Goal: Transaction & Acquisition: Purchase product/service

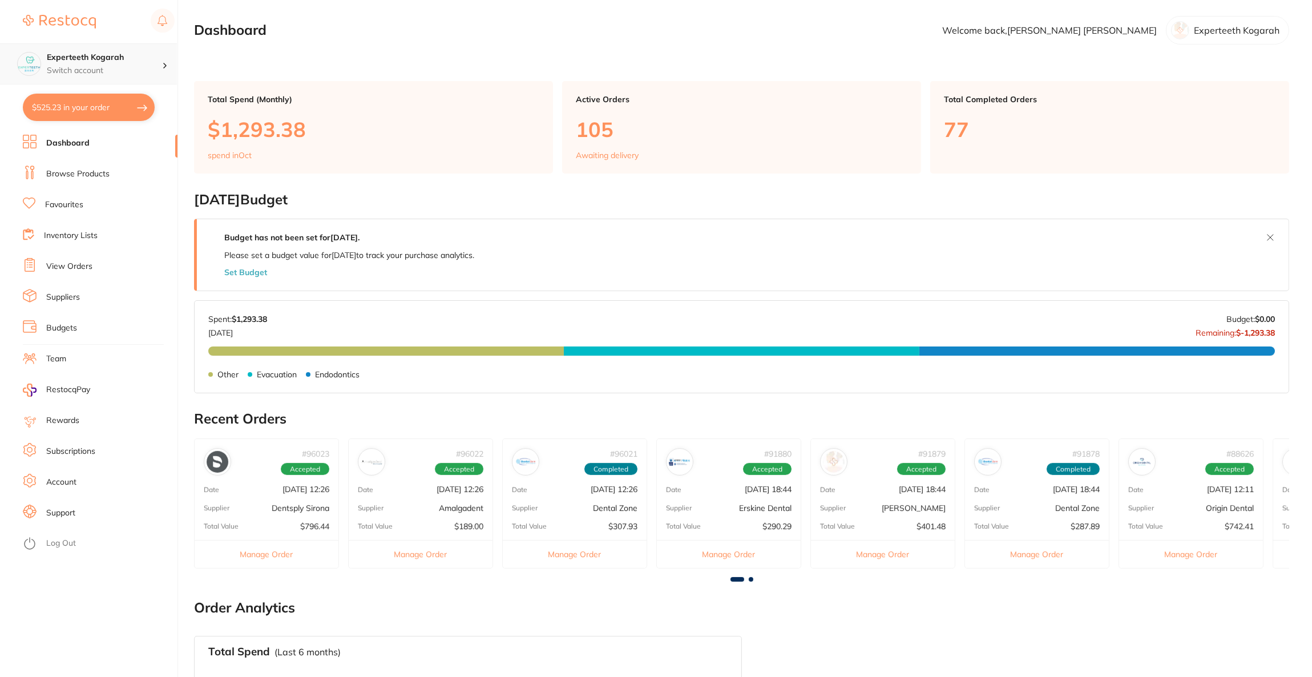
click at [144, 68] on p "Switch account" at bounding box center [104, 70] width 115 height 11
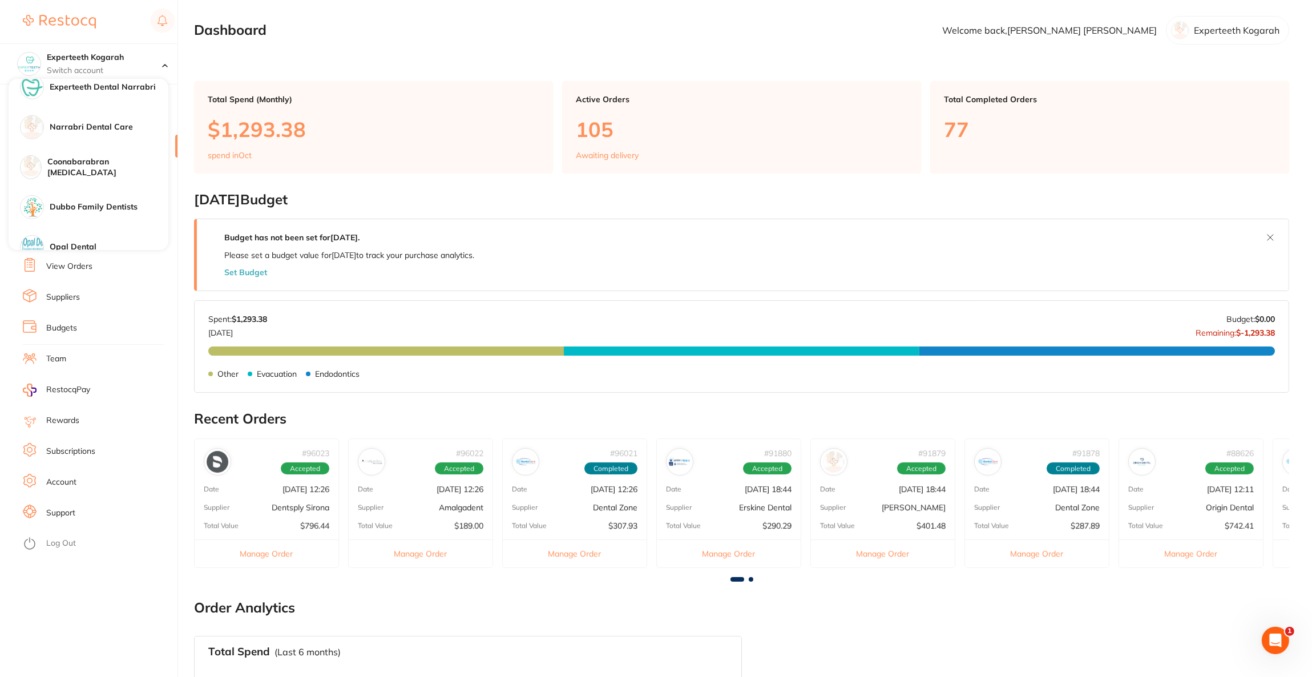
scroll to position [941, 0]
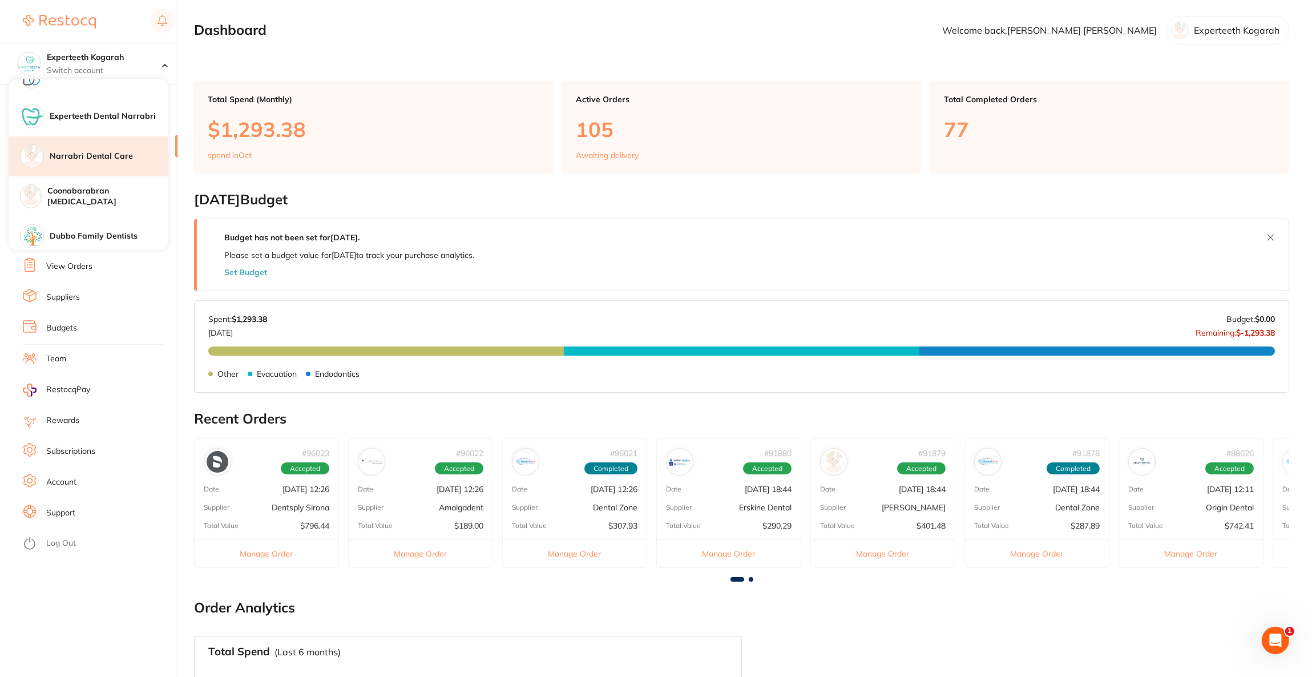
click at [124, 165] on div "Narrabri Dental Care" at bounding box center [89, 156] width 160 height 40
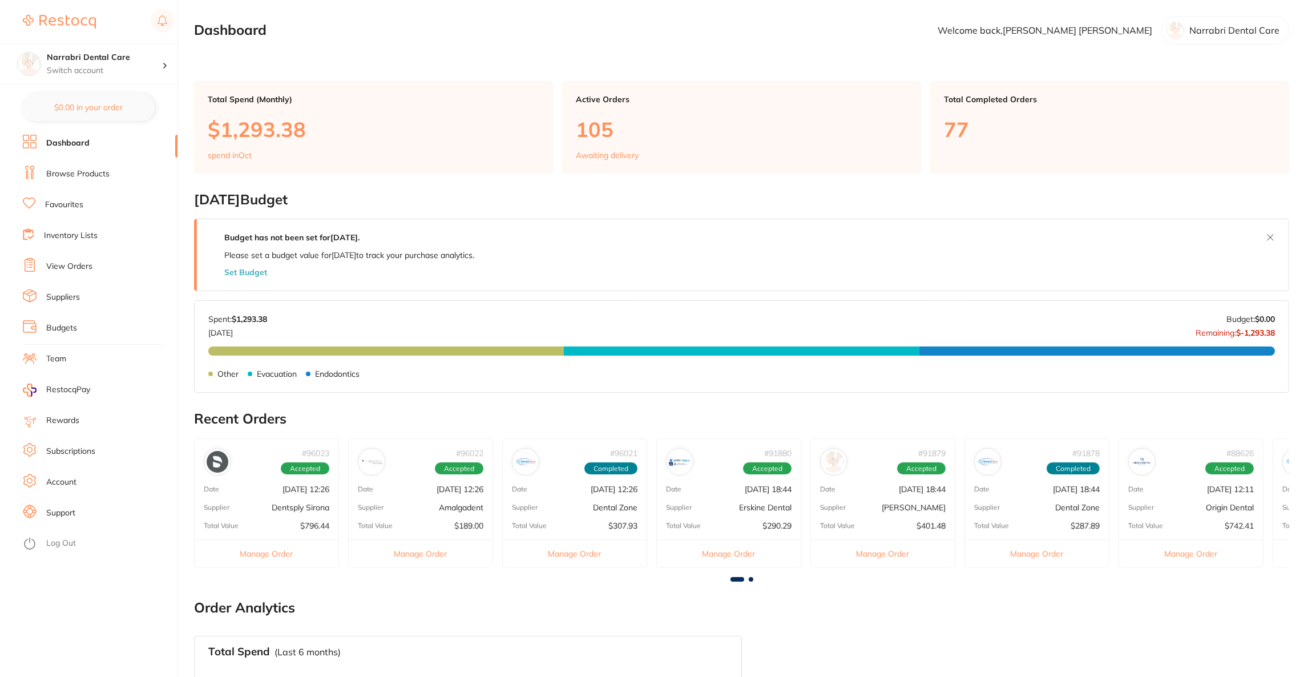
checkbox input "true"
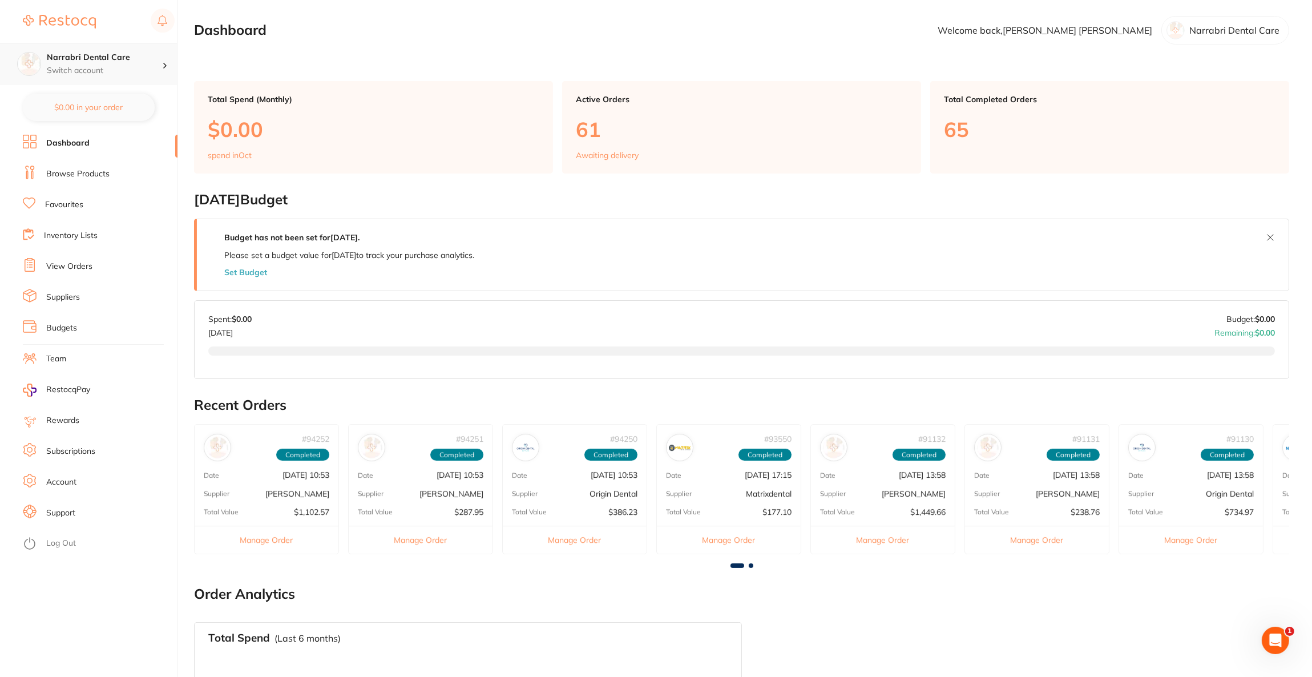
click at [90, 55] on h4 "Narrabri Dental Care" at bounding box center [104, 57] width 115 height 11
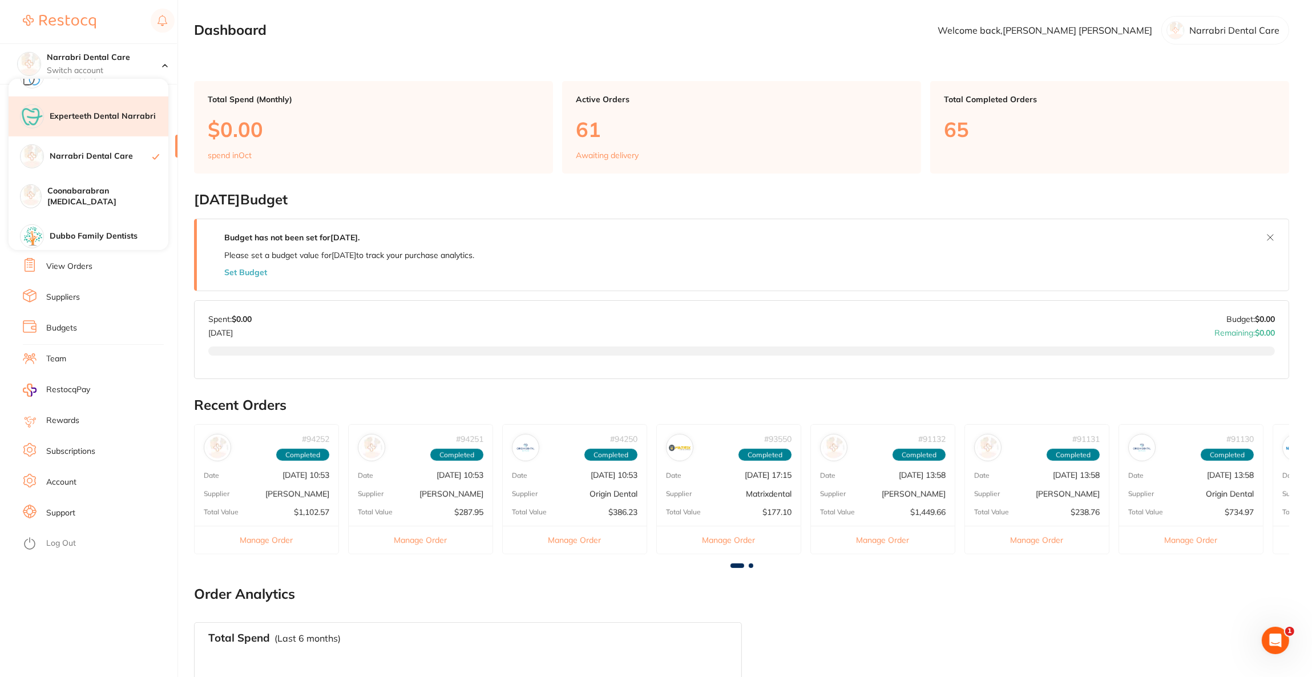
click at [126, 118] on h4 "Experteeth Dental Narrabri" at bounding box center [109, 116] width 119 height 11
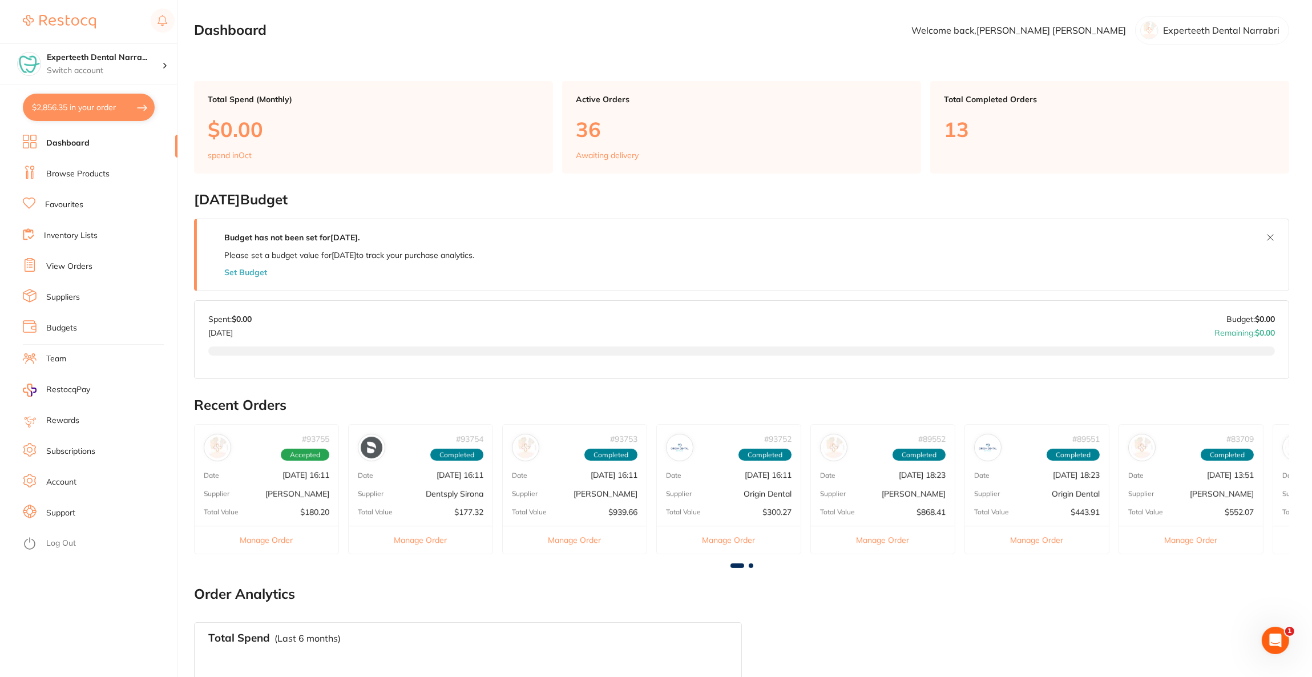
click at [124, 114] on button "$2,856.35 in your order" at bounding box center [89, 107] width 132 height 27
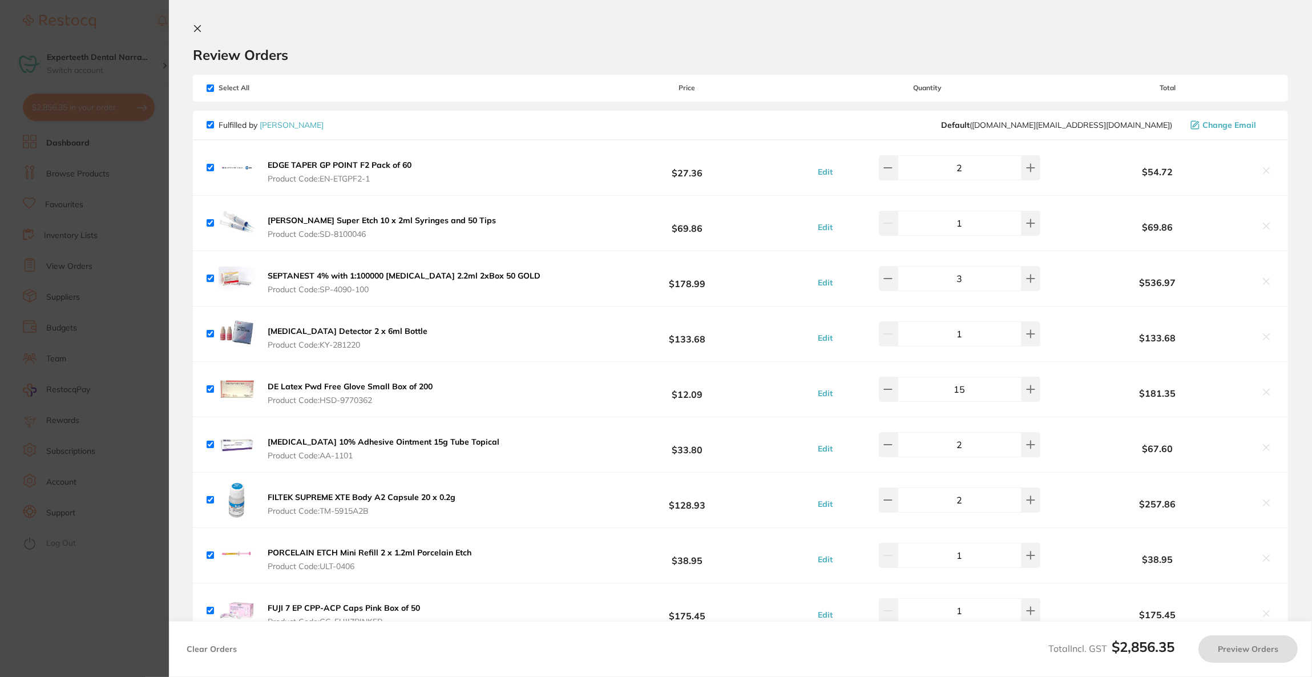
checkbox input "true"
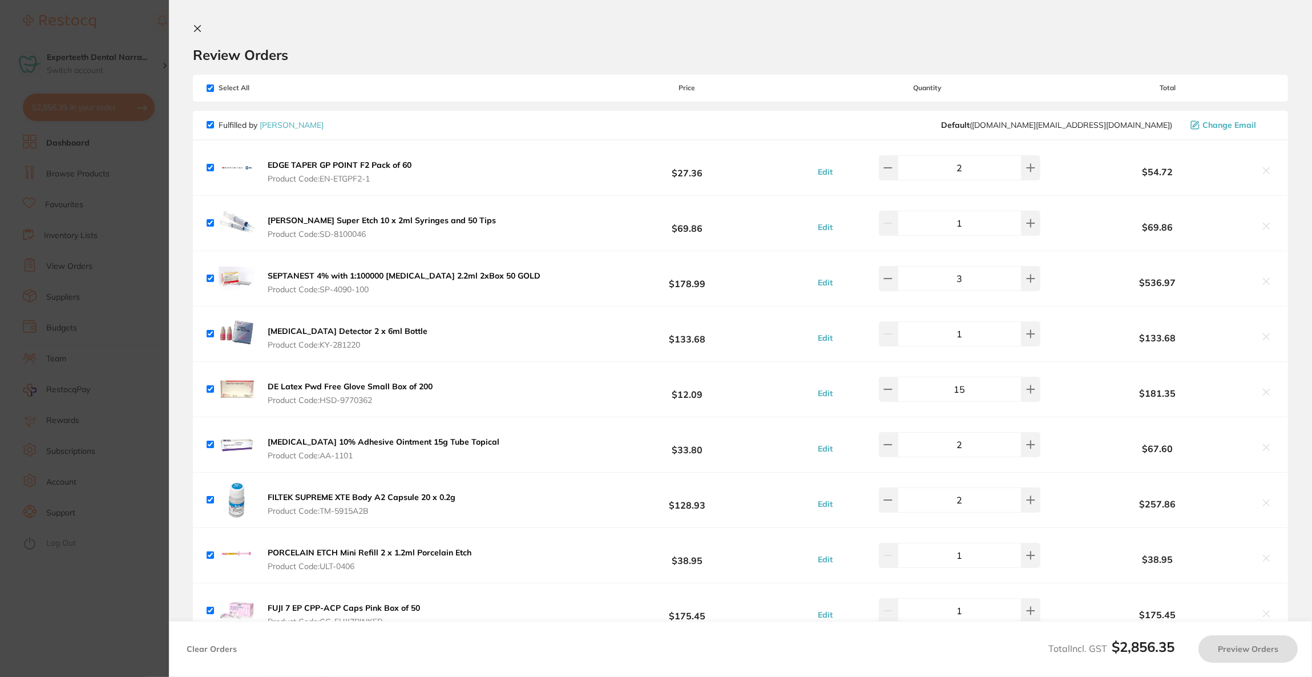
checkbox input "true"
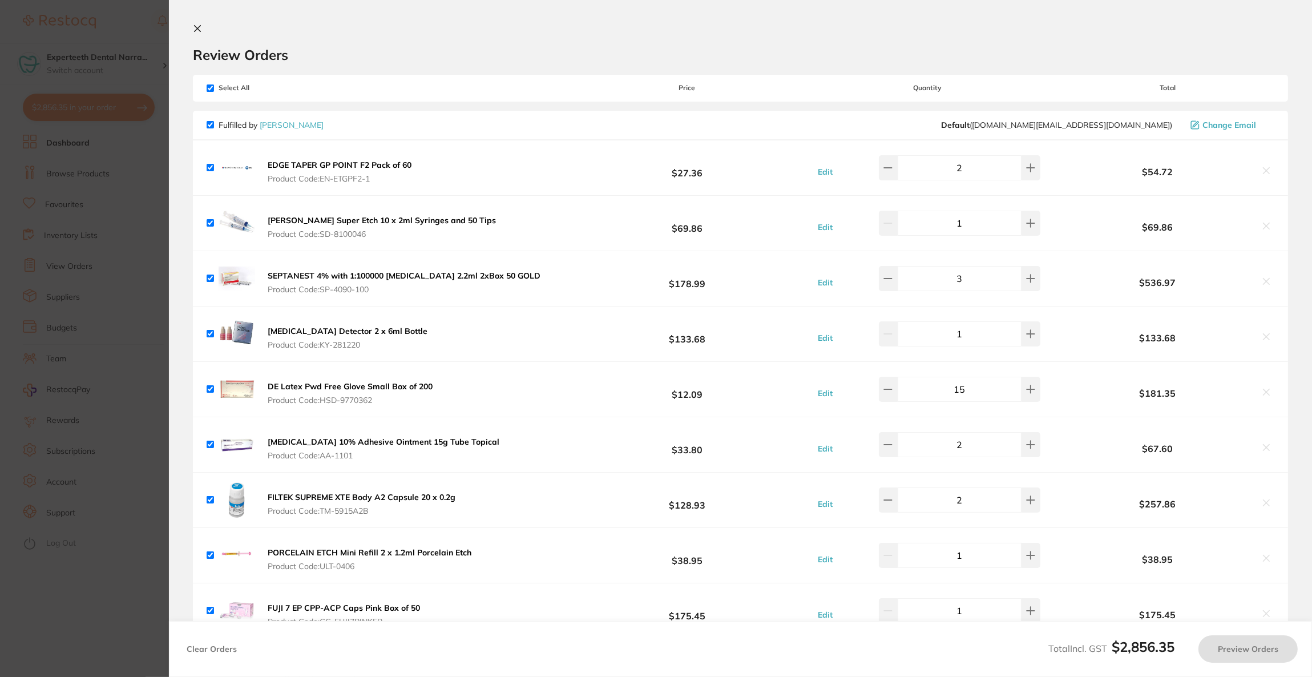
checkbox input "true"
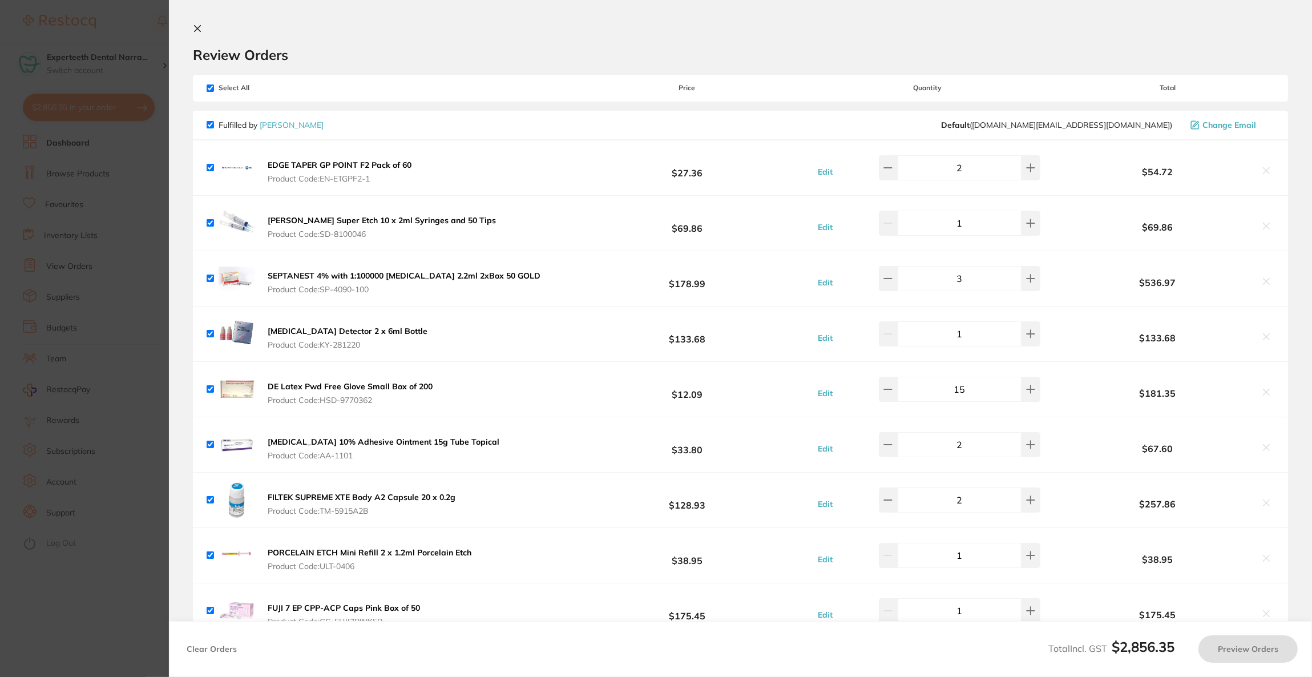
checkbox input "true"
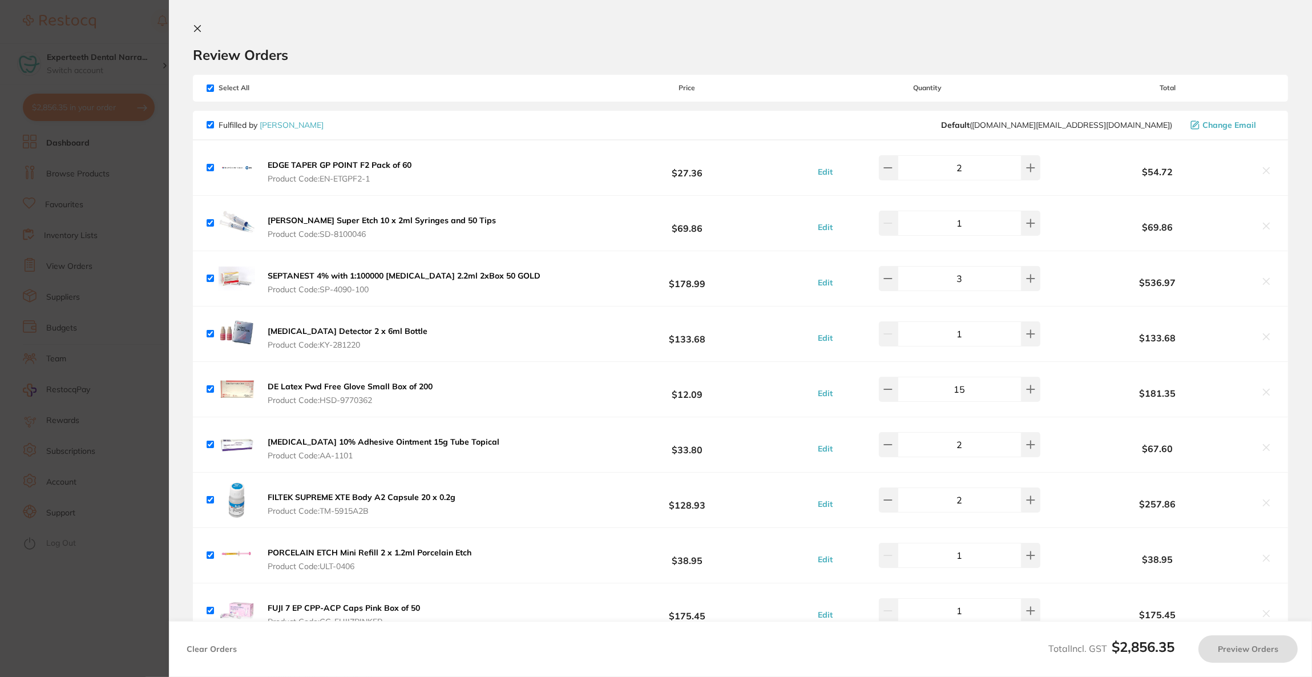
checkbox input "true"
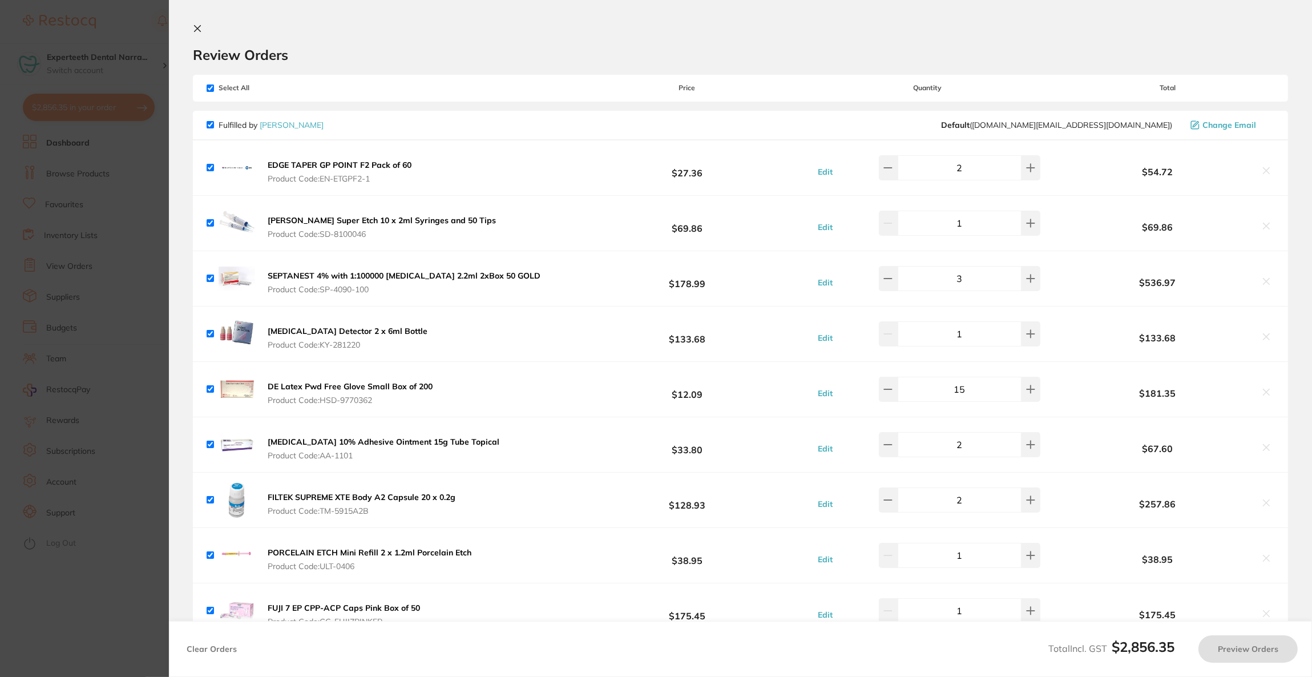
checkbox input "true"
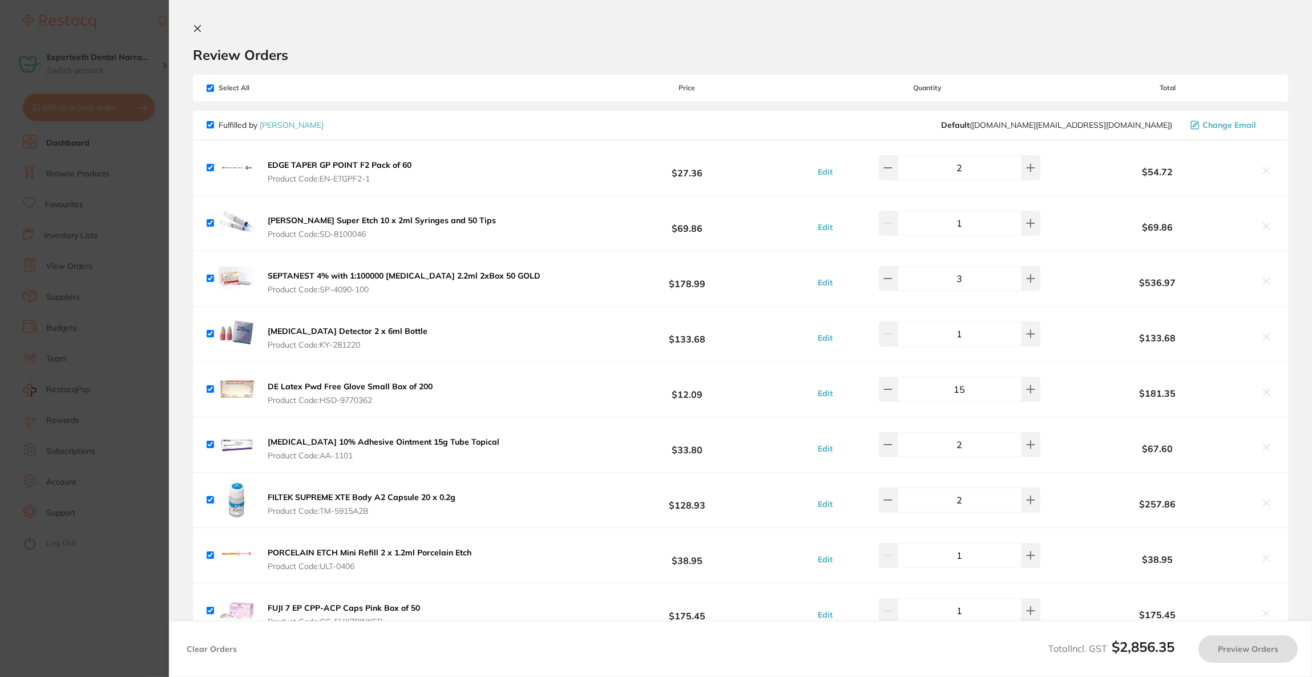
checkbox input "true"
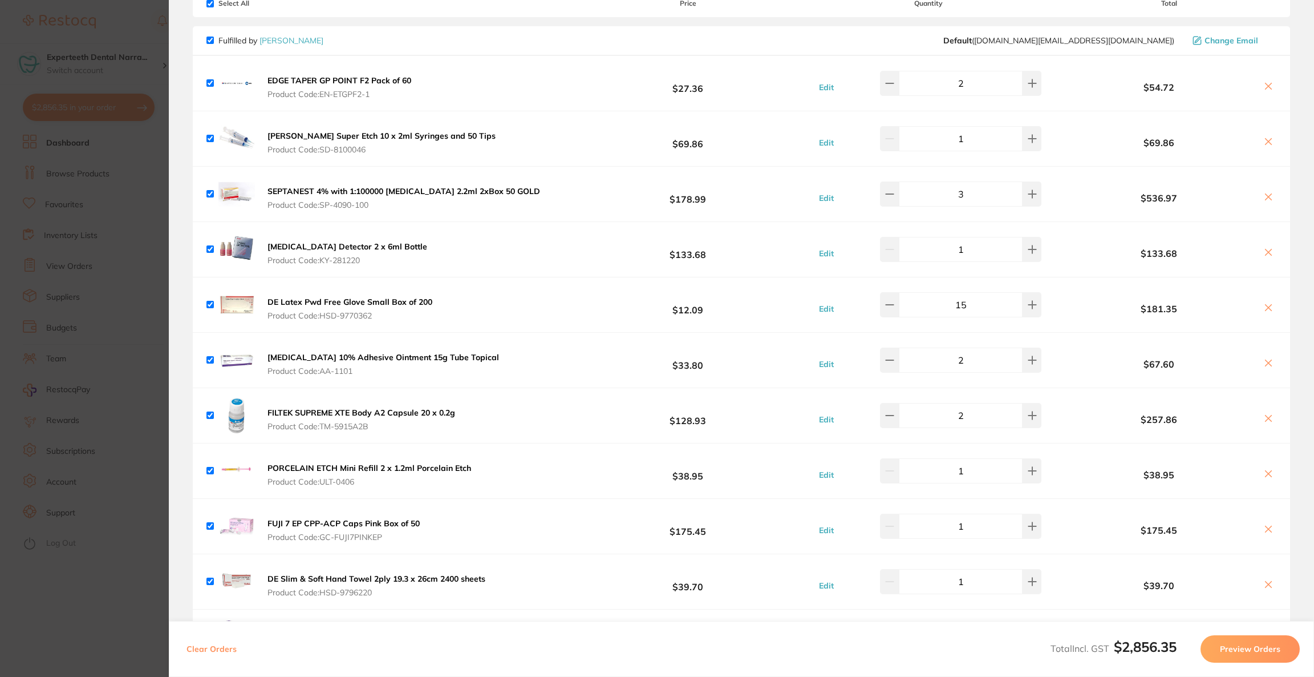
scroll to position [86, 0]
click at [1269, 416] on icon at bounding box center [1268, 416] width 9 height 9
click at [1266, 475] on icon at bounding box center [1269, 473] width 6 height 6
click at [1264, 412] on button at bounding box center [1269, 418] width 16 height 12
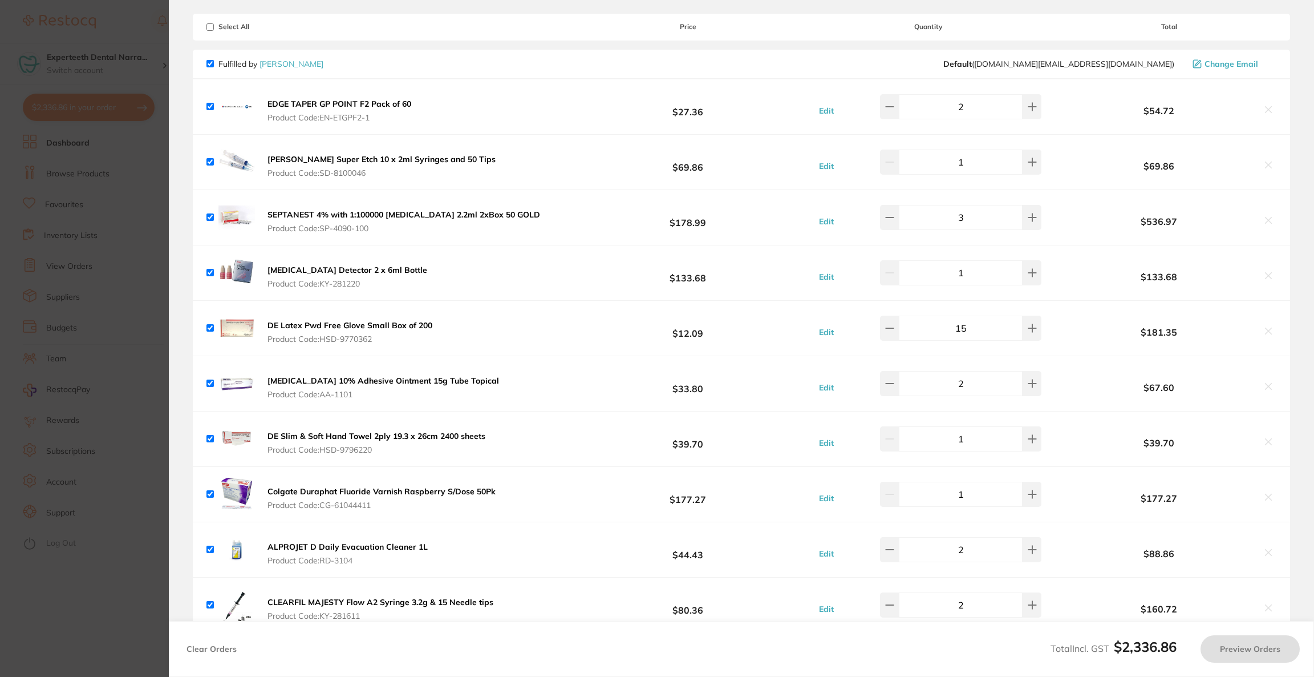
scroll to position [0, 0]
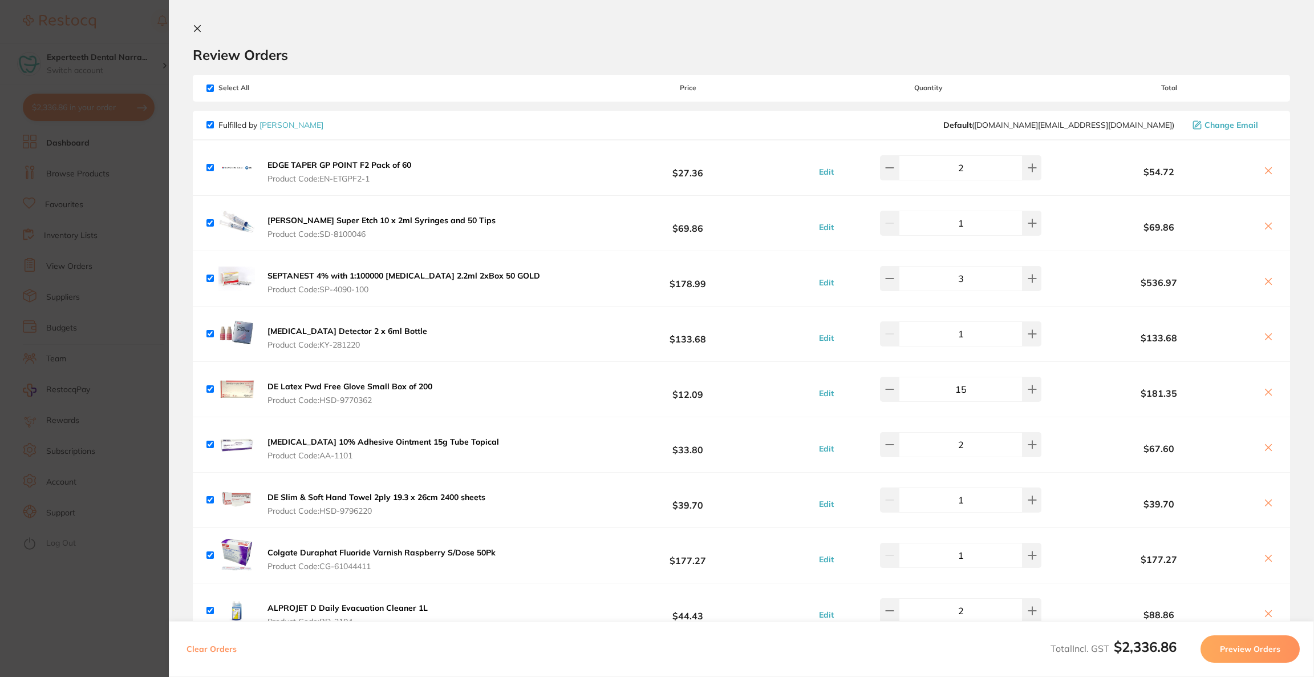
click at [1266, 224] on icon at bounding box center [1268, 225] width 9 height 9
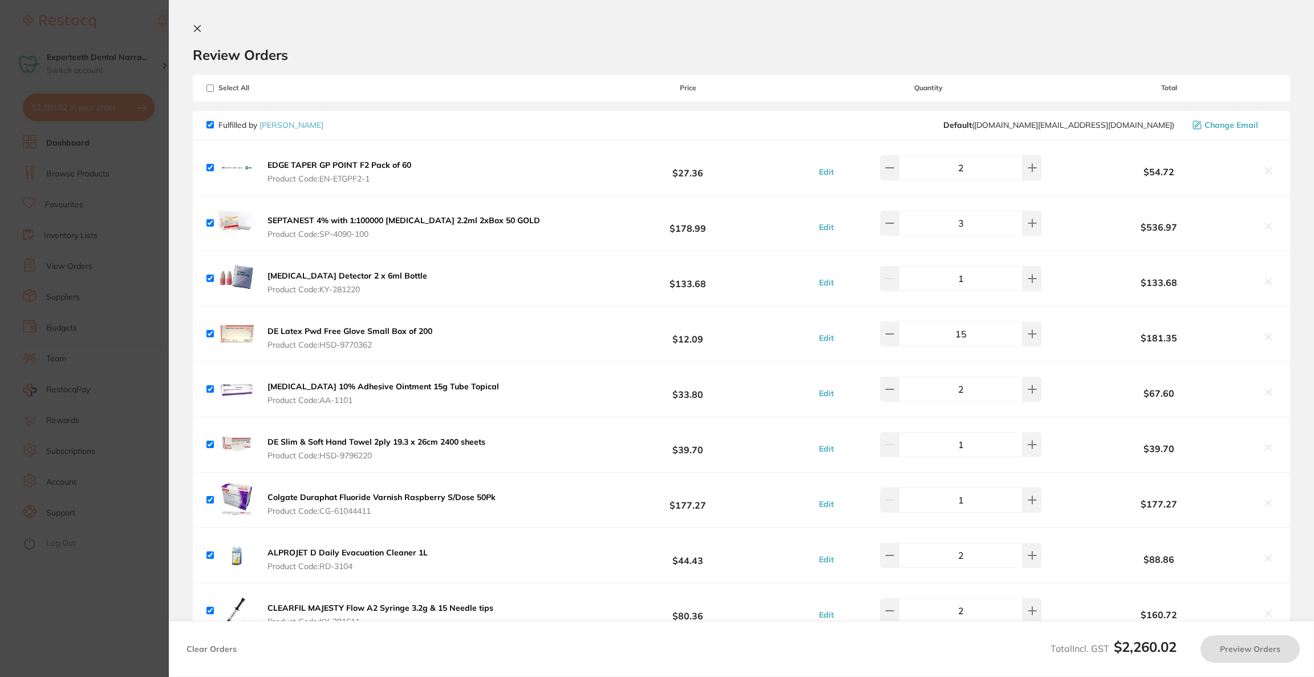
checkbox input "true"
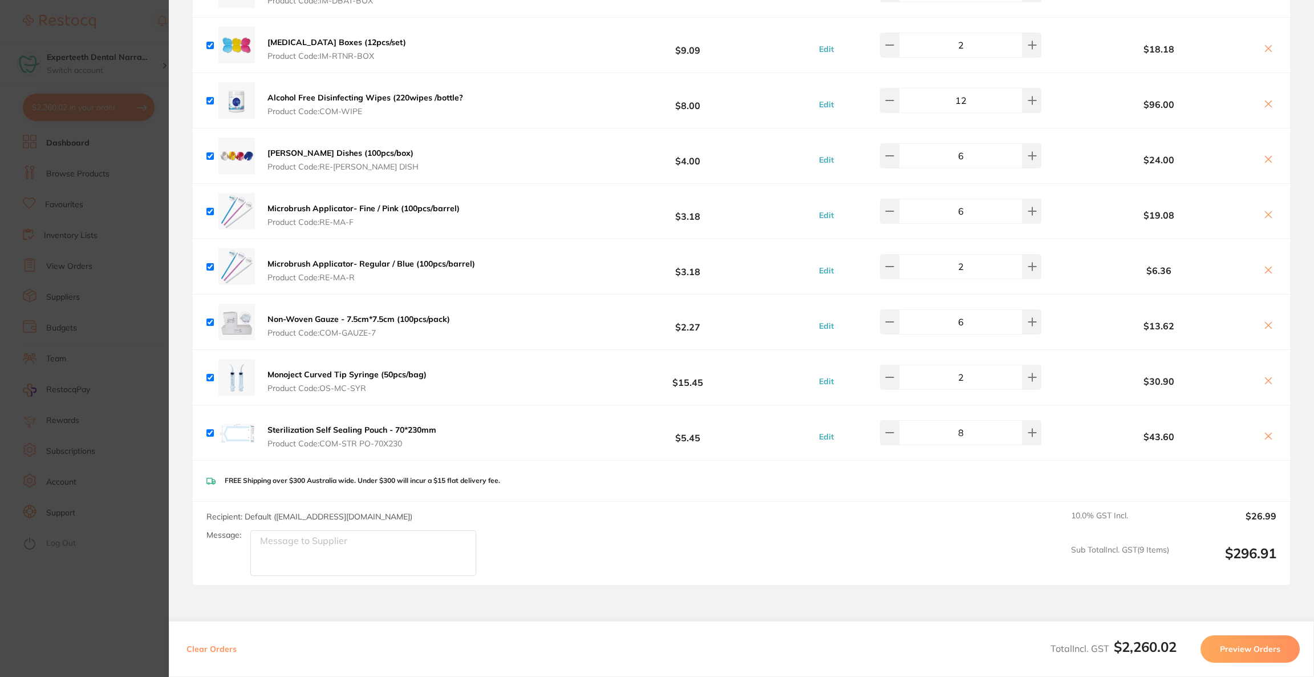
scroll to position [1431, 0]
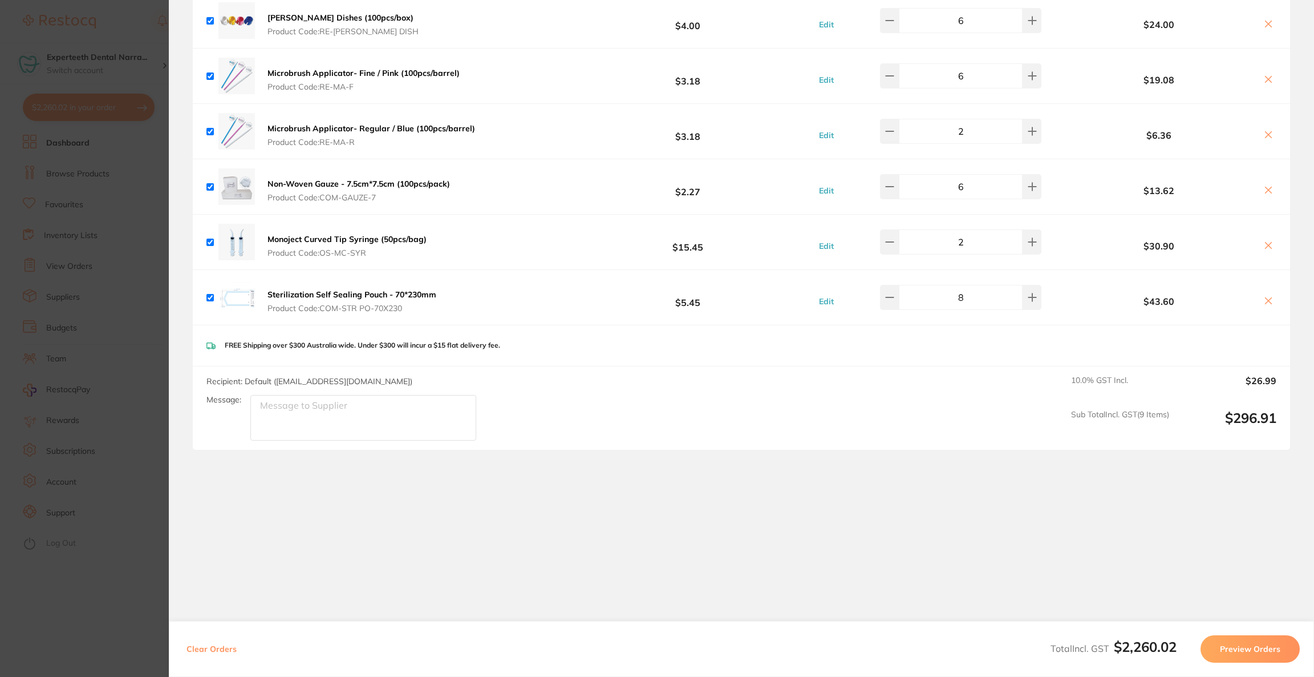
drag, startPoint x: 46, startPoint y: 301, endPoint x: 46, endPoint y: 310, distance: 9.1
click at [46, 303] on section "Update RRP Set your pre negotiated price for this item. Item Agreed RRP (excl. …" at bounding box center [657, 338] width 1314 height 677
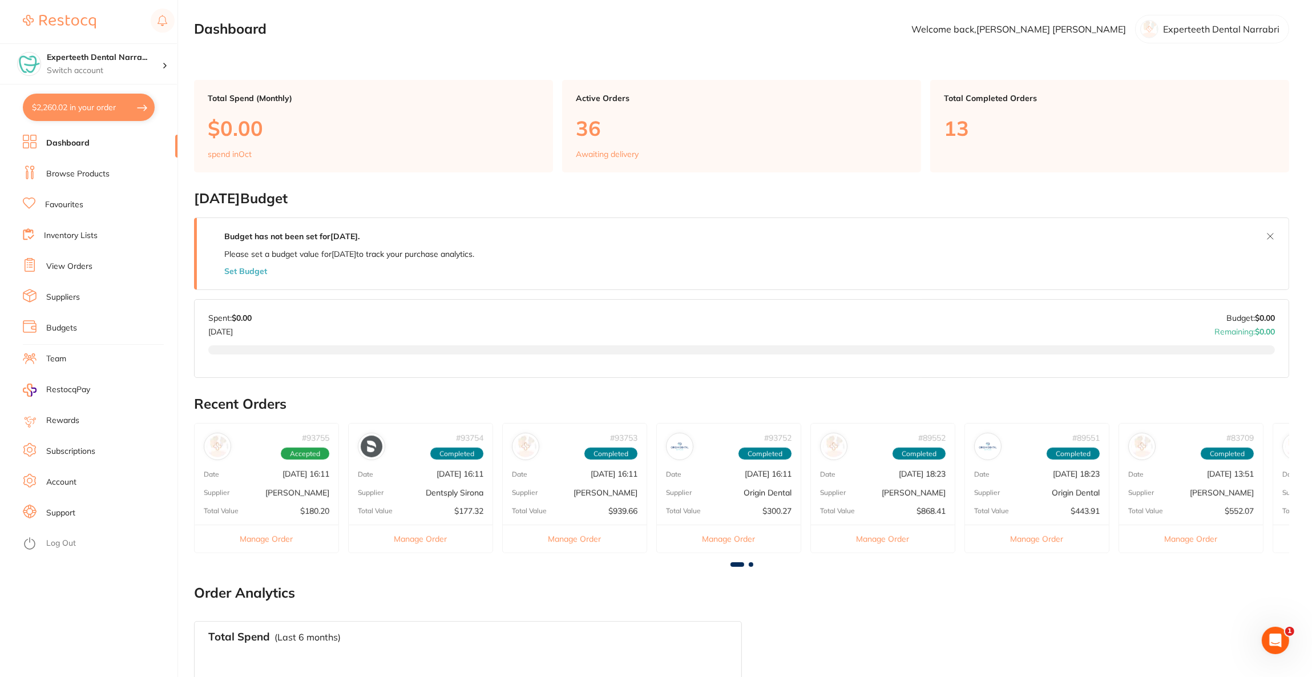
scroll to position [0, 0]
click at [83, 176] on link "Browse Products" at bounding box center [77, 173] width 63 height 11
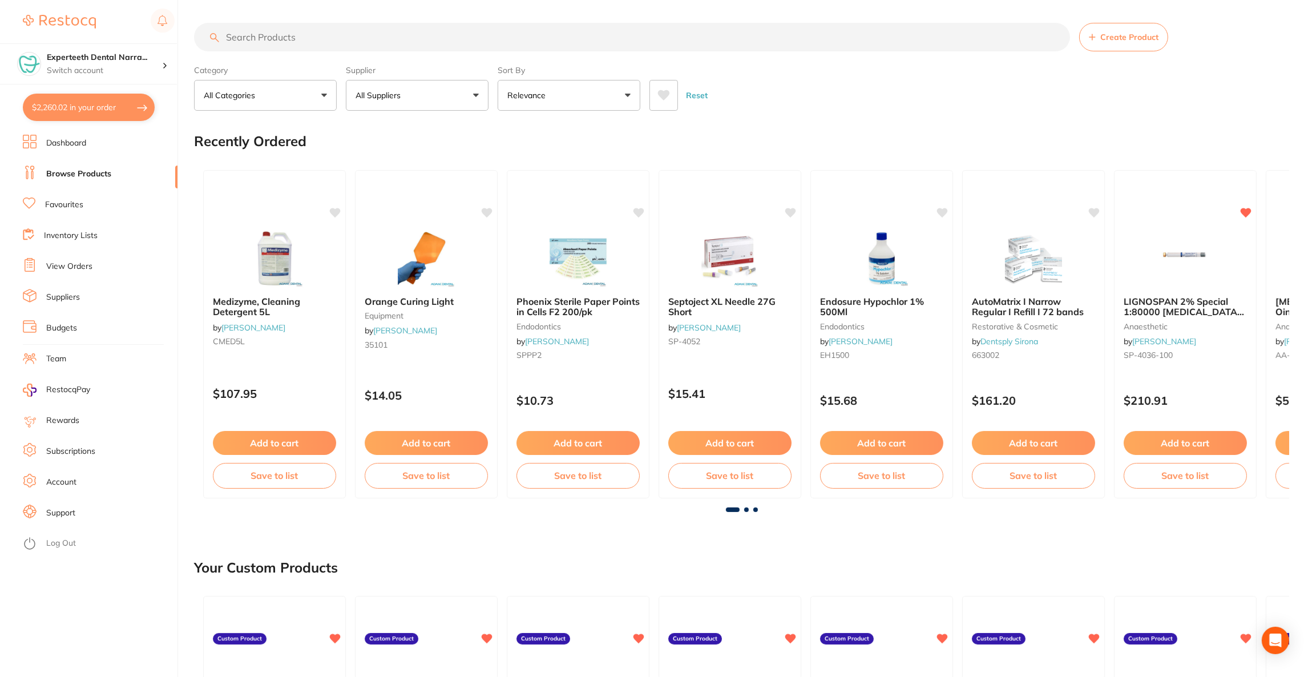
click at [319, 38] on input "search" at bounding box center [632, 37] width 876 height 29
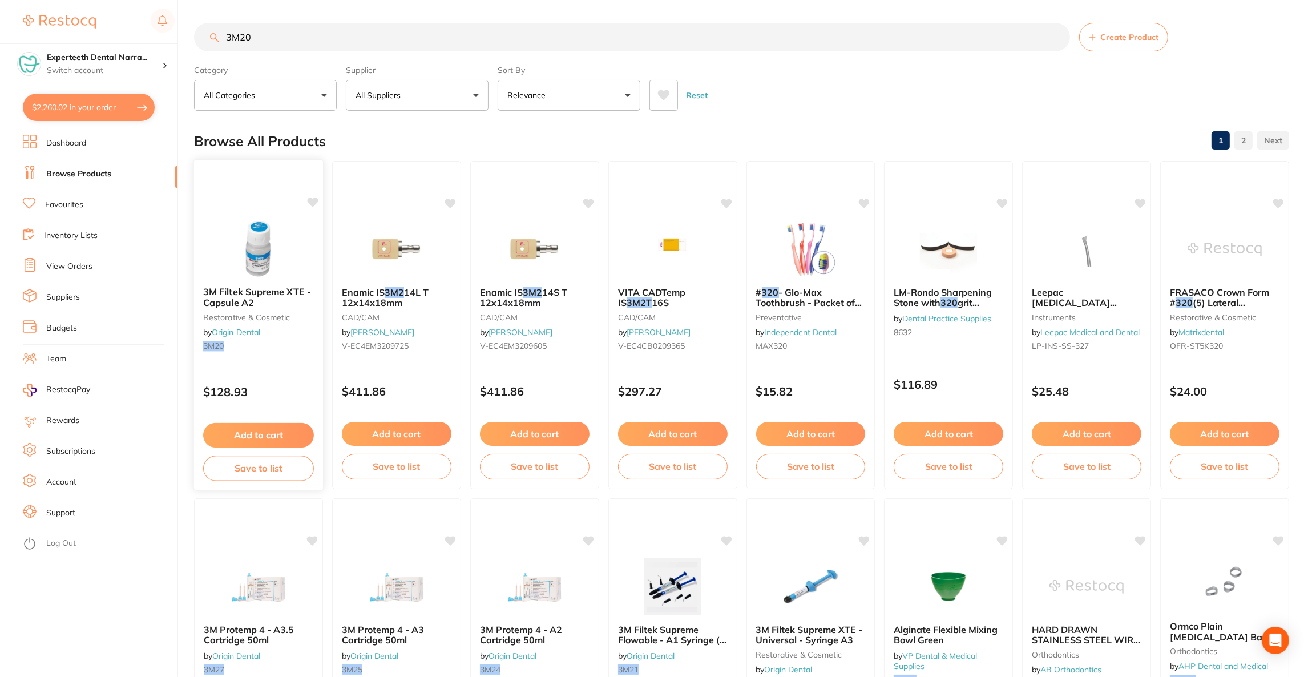
type input "3M20"
click at [293, 217] on div "3M Filtek Supreme XTE - Capsule A2 restorative & cosmetic by Origin Dental 3M20…" at bounding box center [258, 324] width 130 height 331
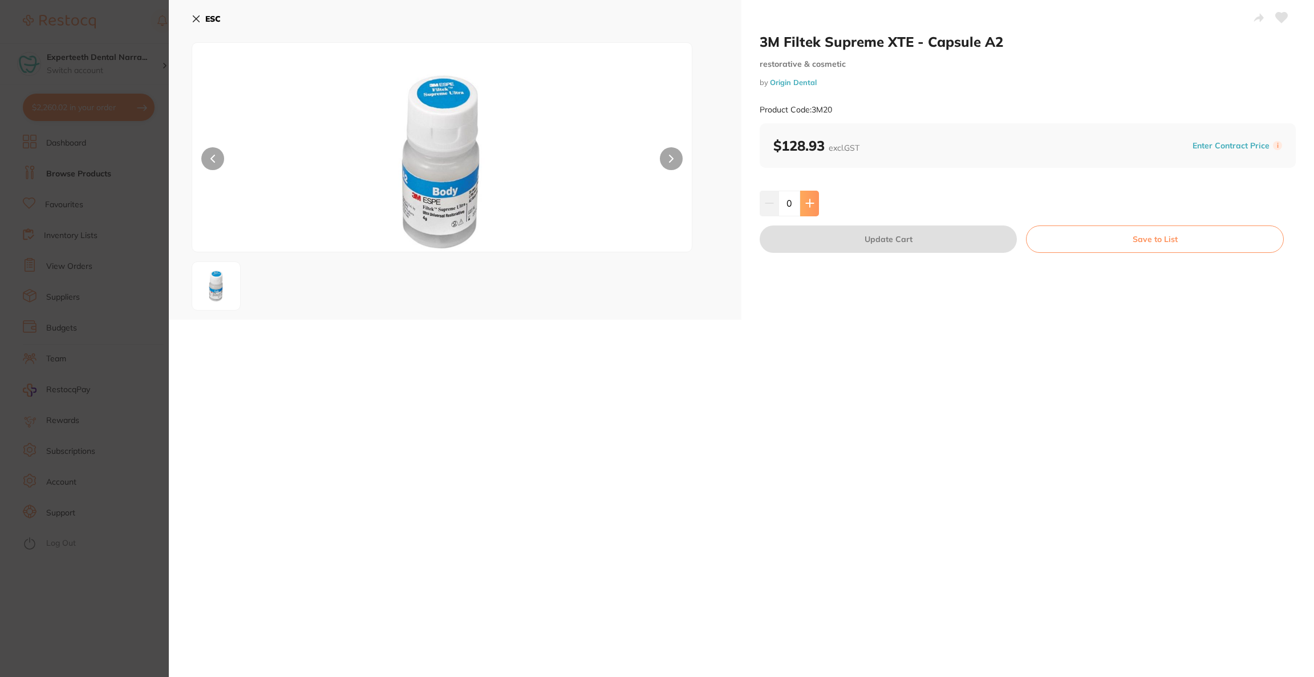
click at [810, 205] on icon at bounding box center [810, 203] width 9 height 9
type input "2"
click at [831, 244] on button "Update Cart" at bounding box center [888, 238] width 257 height 27
checkbox input "false"
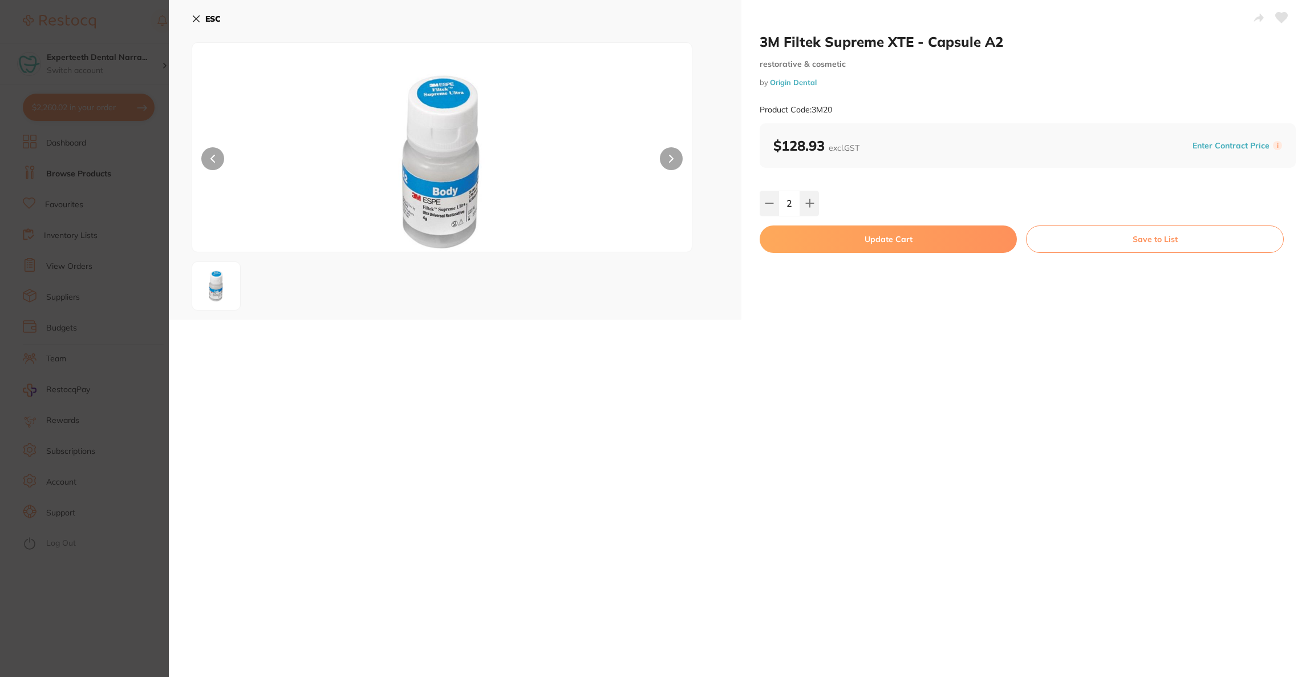
checkbox input "false"
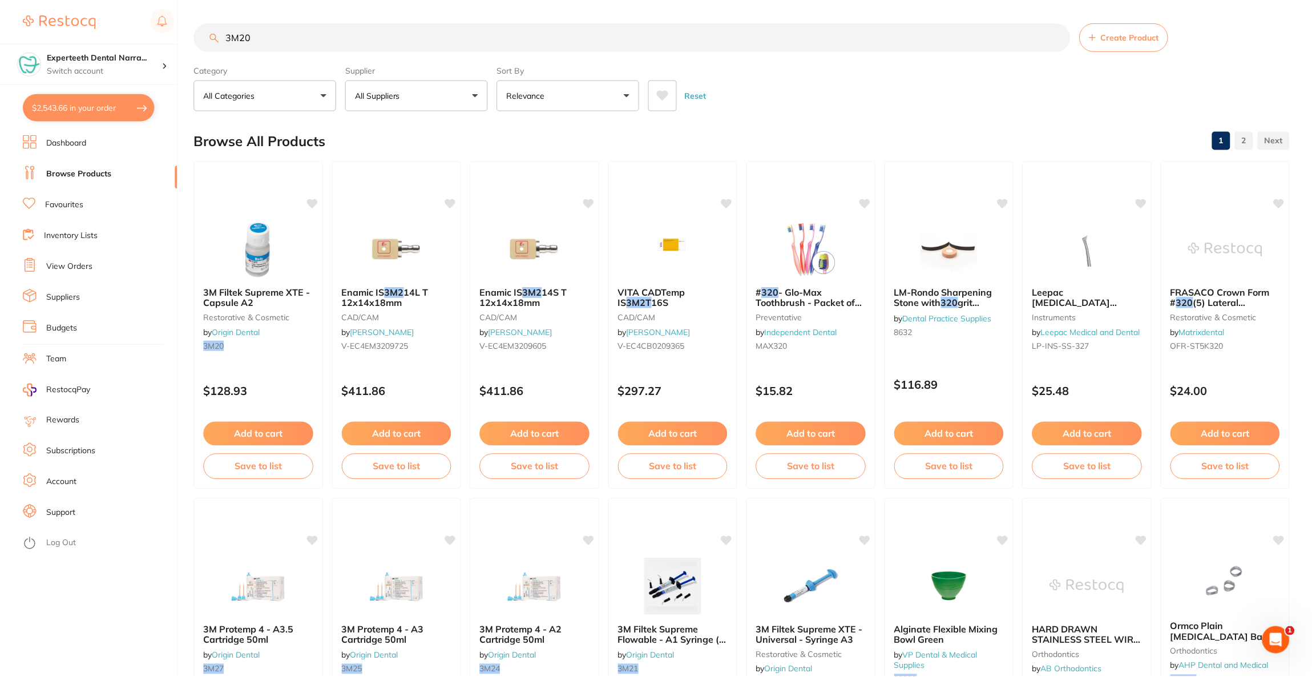
scroll to position [1, 0]
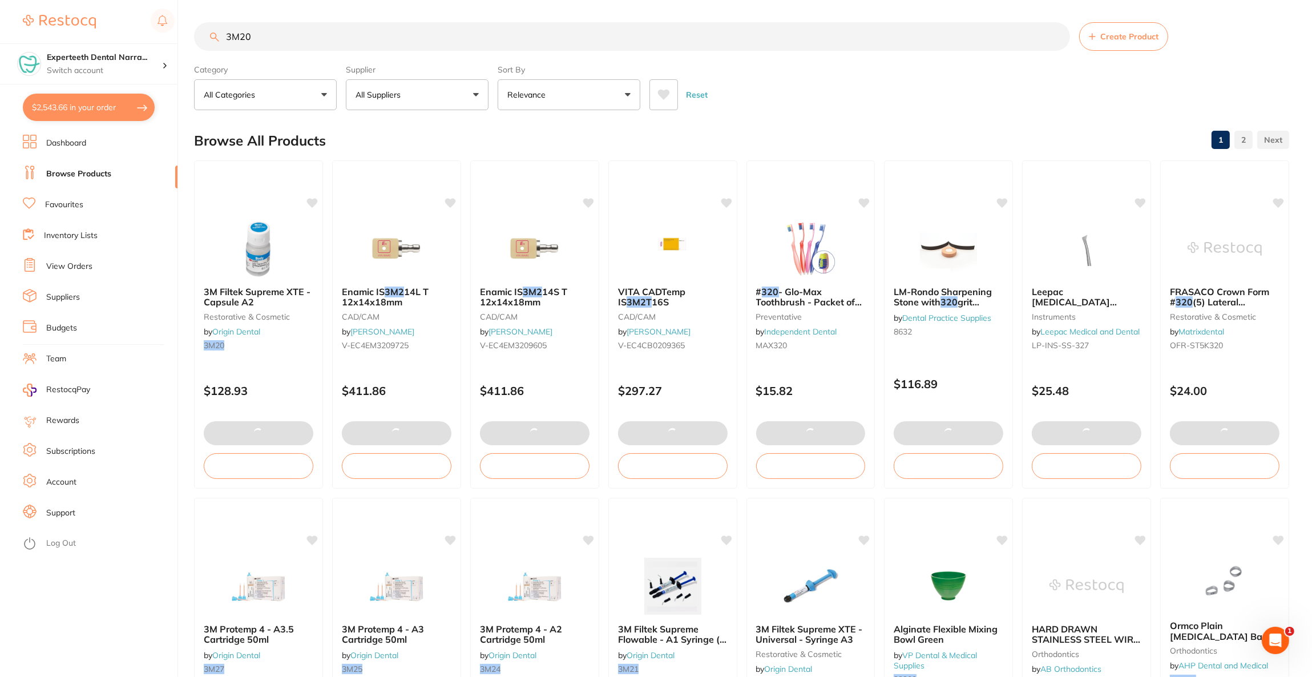
drag, startPoint x: 298, startPoint y: 34, endPoint x: 204, endPoint y: 39, distance: 94.8
click at [204, 39] on input "3M20" at bounding box center [632, 36] width 876 height 29
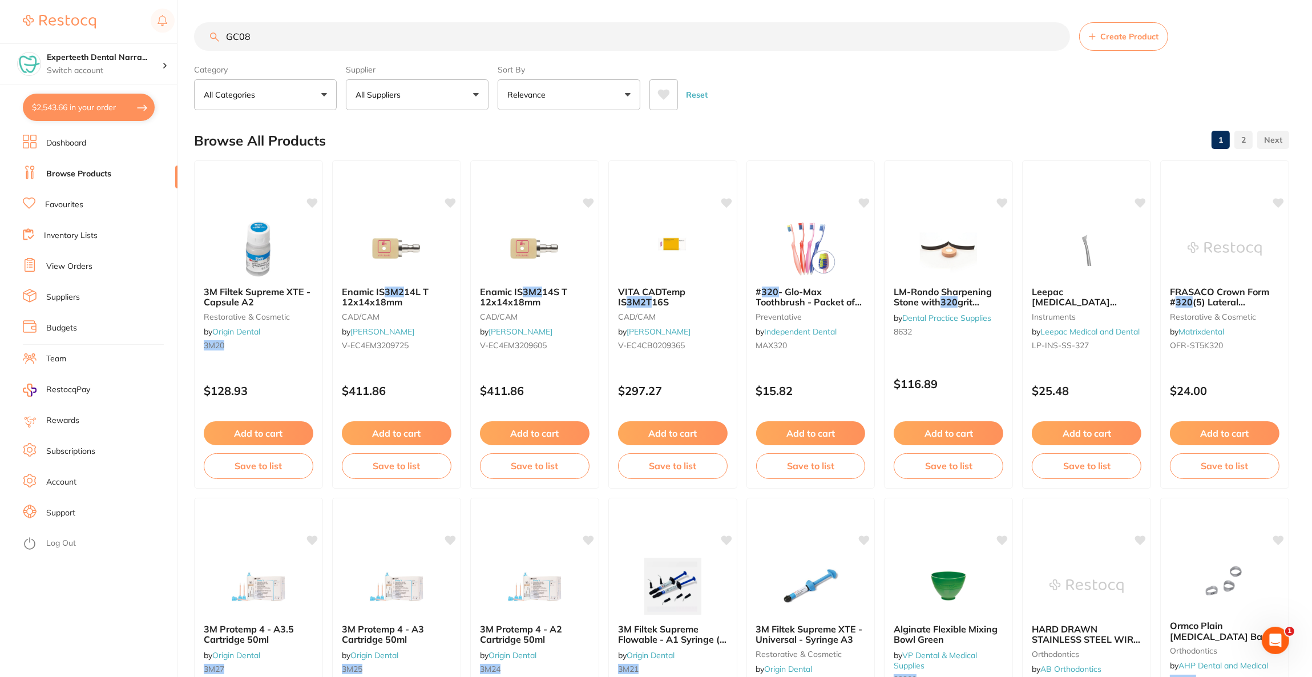
type input "GC08"
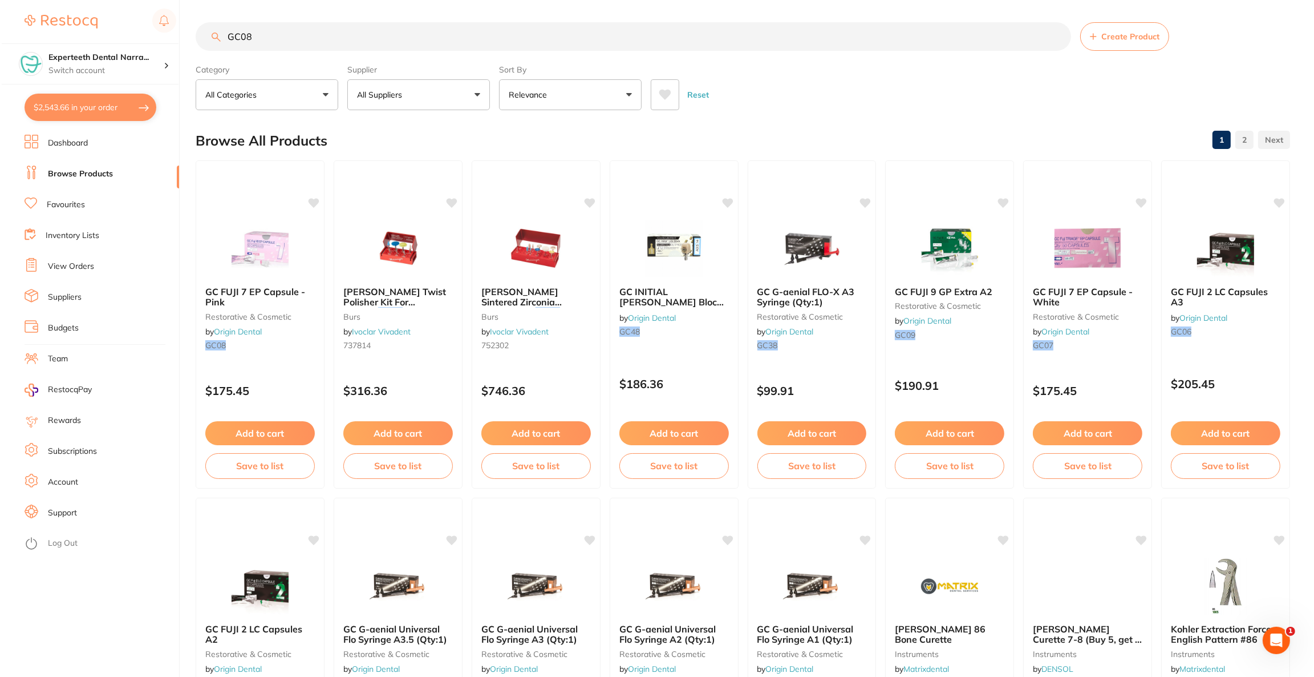
scroll to position [0, 0]
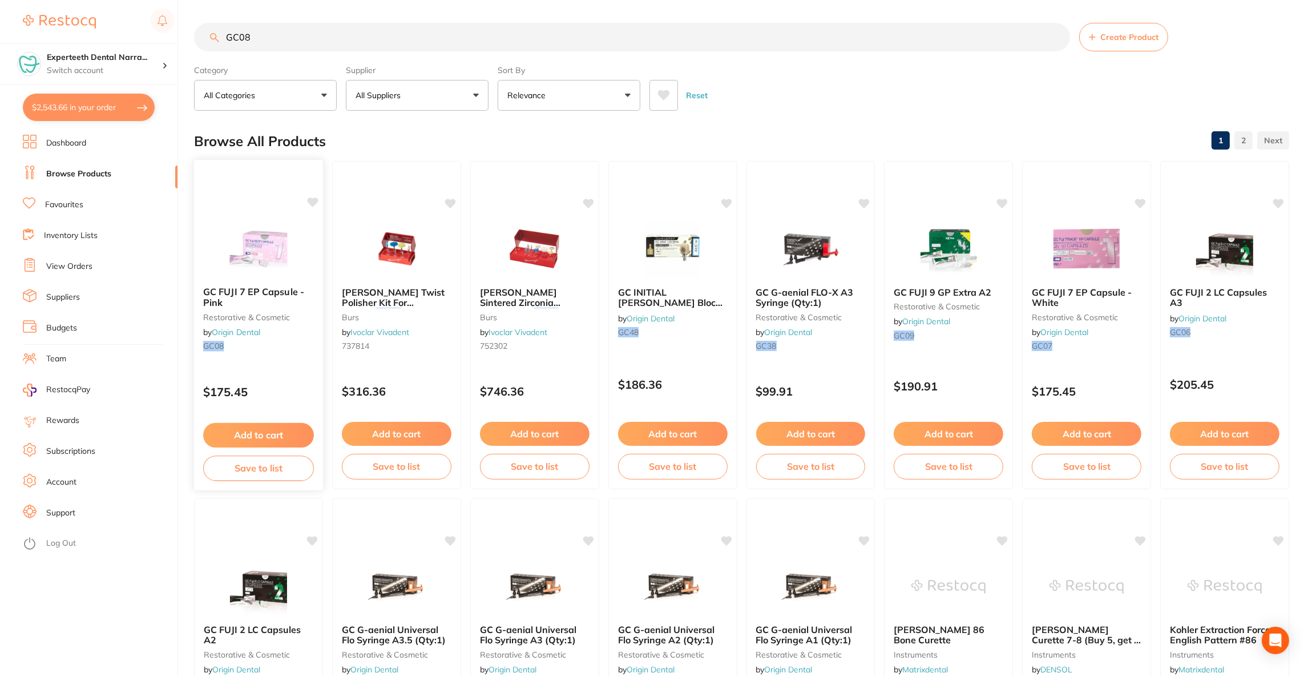
click at [254, 282] on div "GC FUJI 7 EP Capsule - Pink restorative & cosmetic by Origin Dental GC08" at bounding box center [258, 320] width 129 height 87
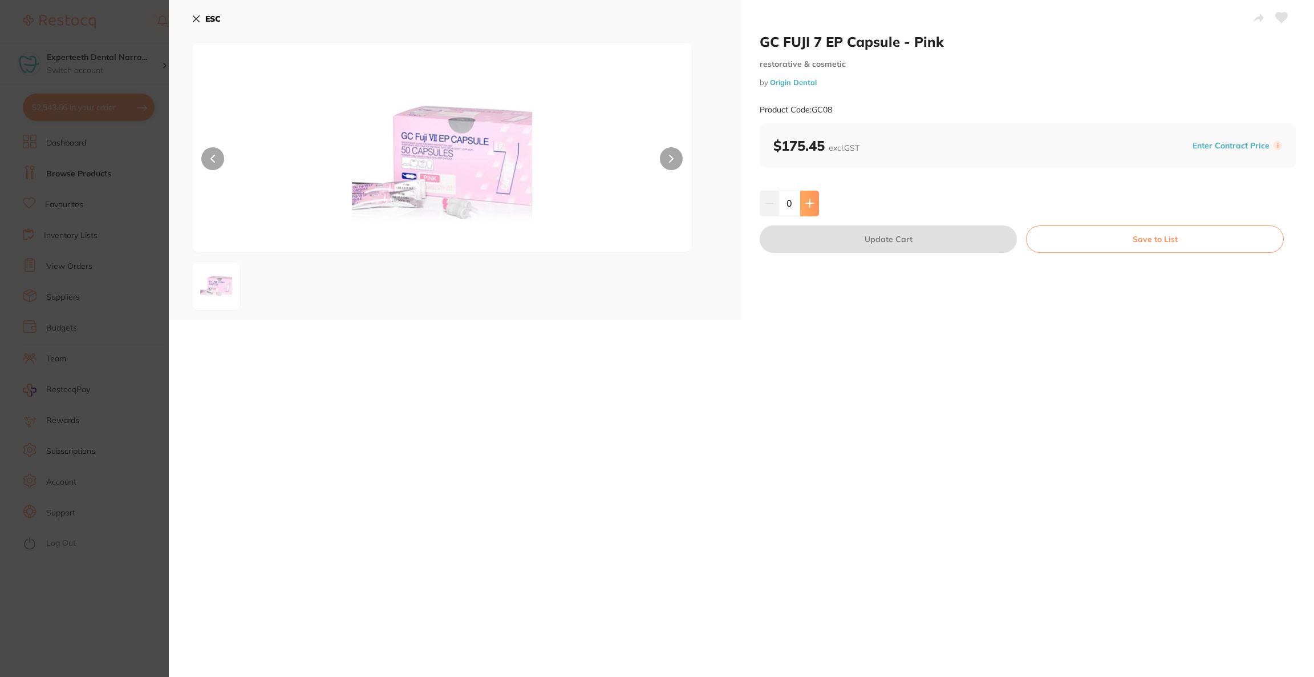
click at [806, 205] on icon at bounding box center [810, 203] width 9 height 9
type input "1"
click at [826, 249] on button "Update Cart" at bounding box center [888, 238] width 257 height 27
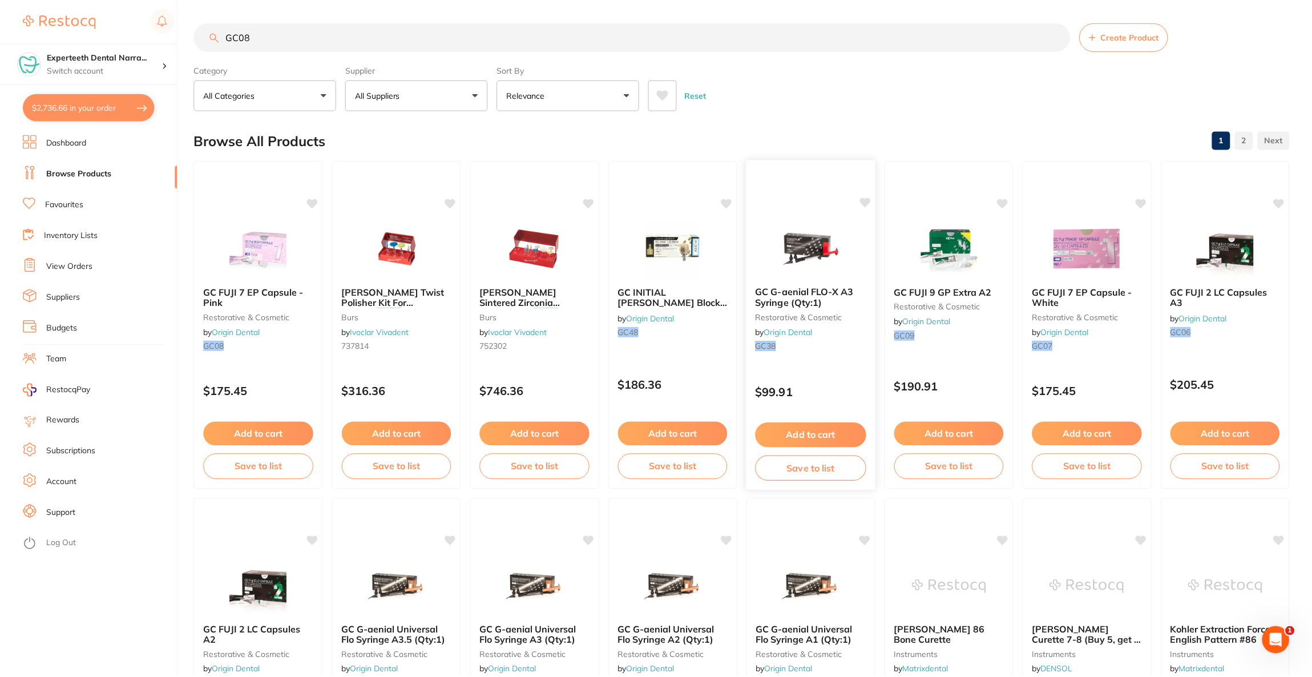
scroll to position [1, 0]
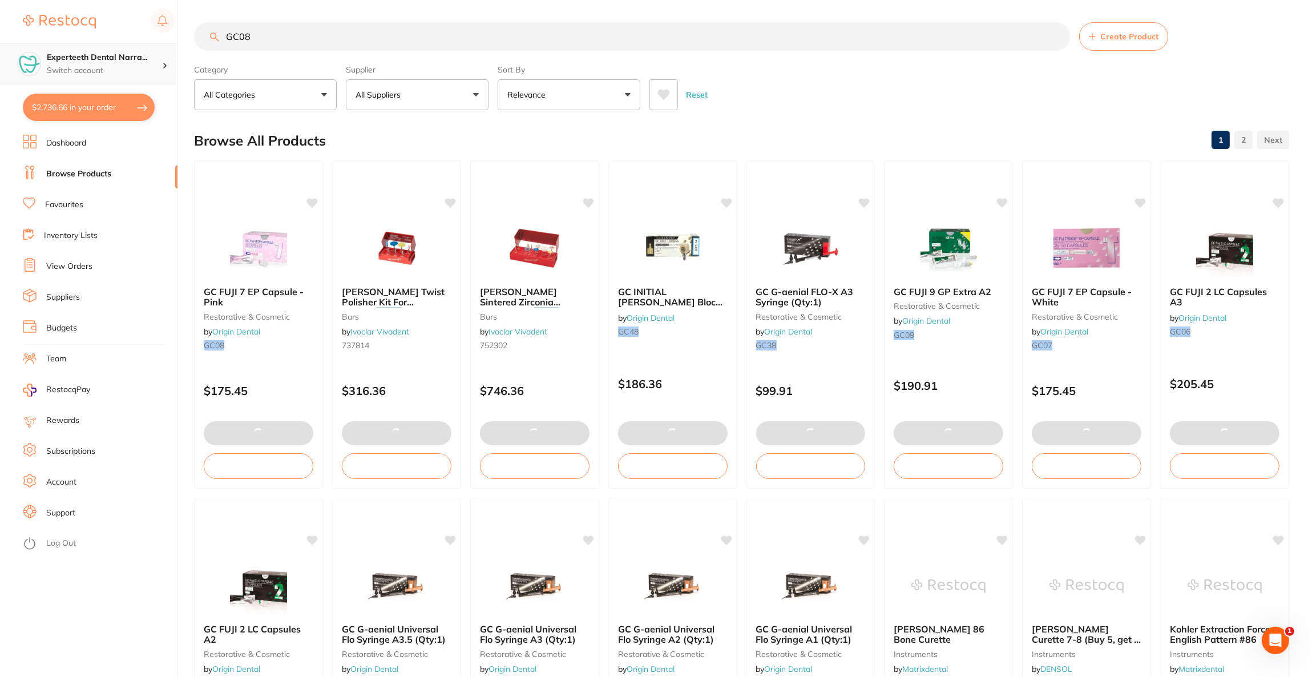
drag, startPoint x: 309, startPoint y: 34, endPoint x: 135, endPoint y: 57, distance: 175.0
click at [135, 57] on div "$2,736.66 Experteeth Dental Narra... Switch account Riaz [MEDICAL_DATA] Experte…" at bounding box center [656, 337] width 1312 height 677
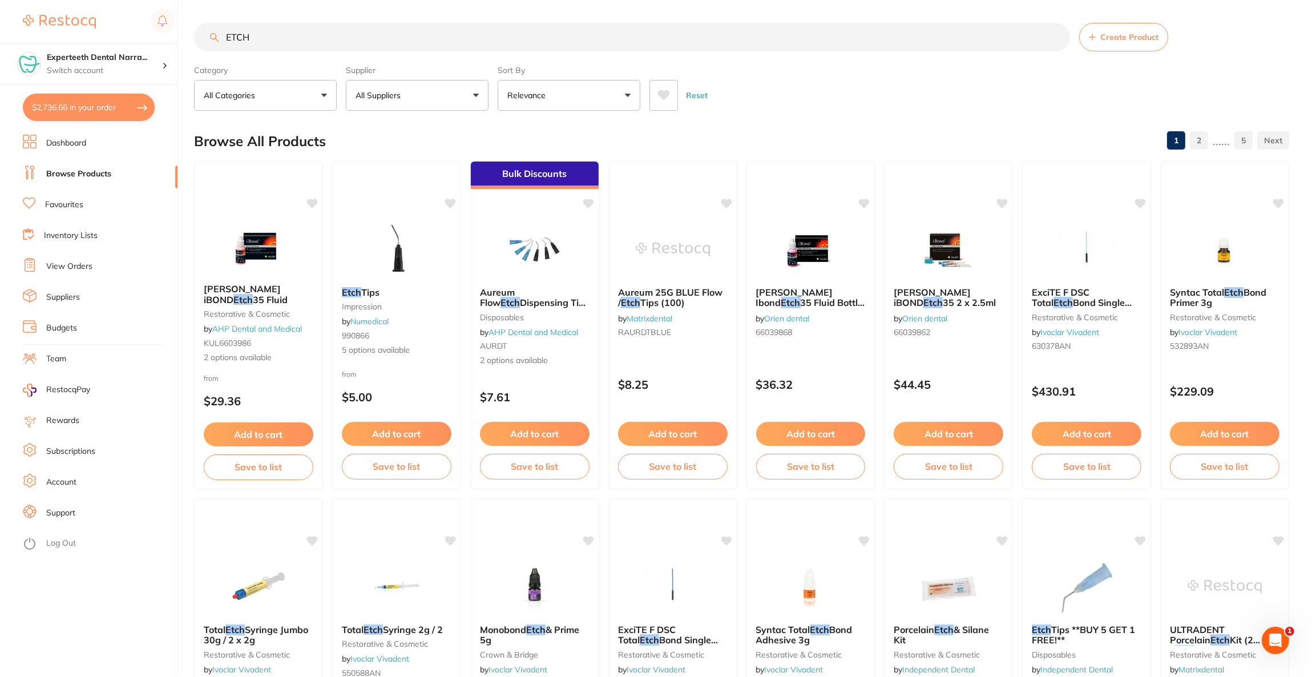
scroll to position [0, 0]
type input "E"
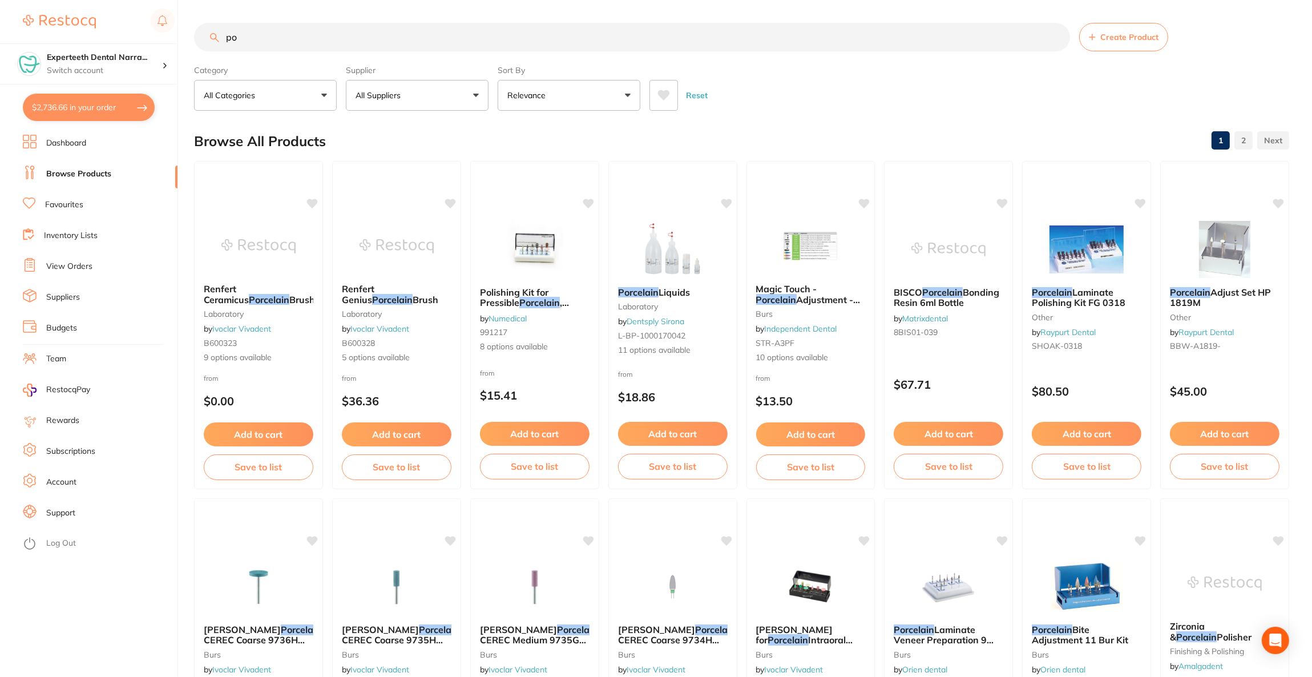
type input "p"
type input "etch"
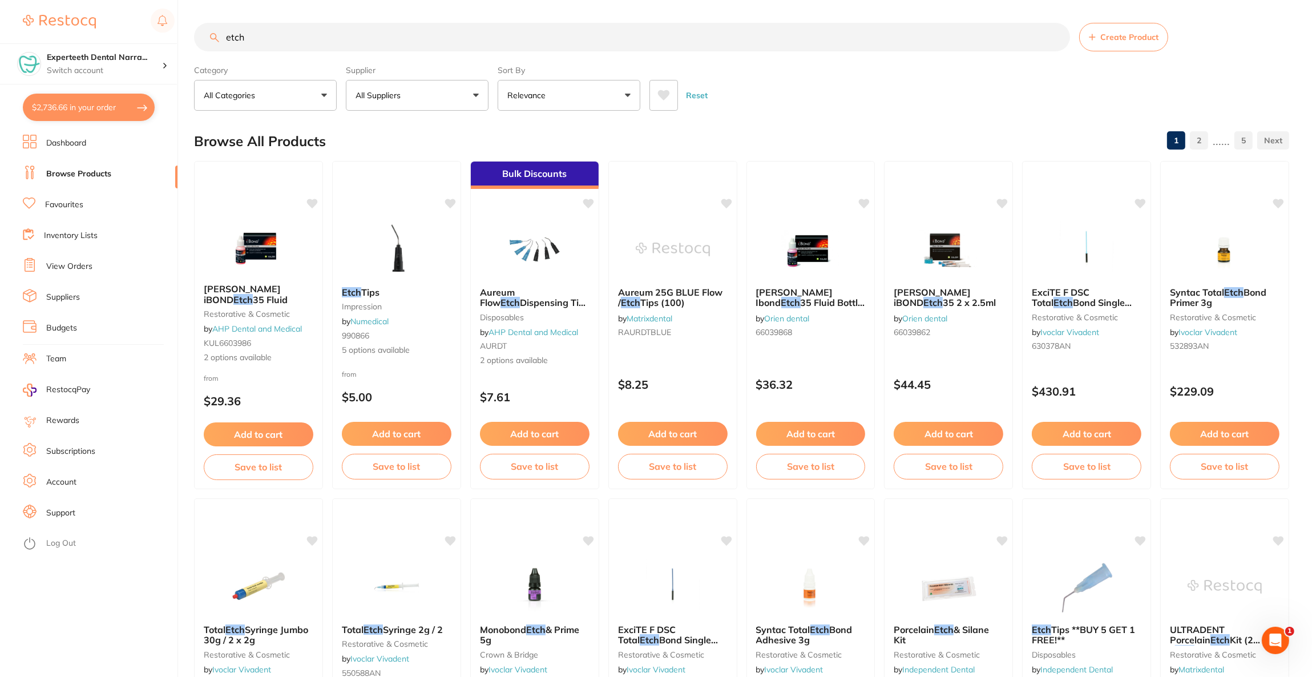
click at [477, 102] on button "All Suppliers" at bounding box center [417, 95] width 143 height 31
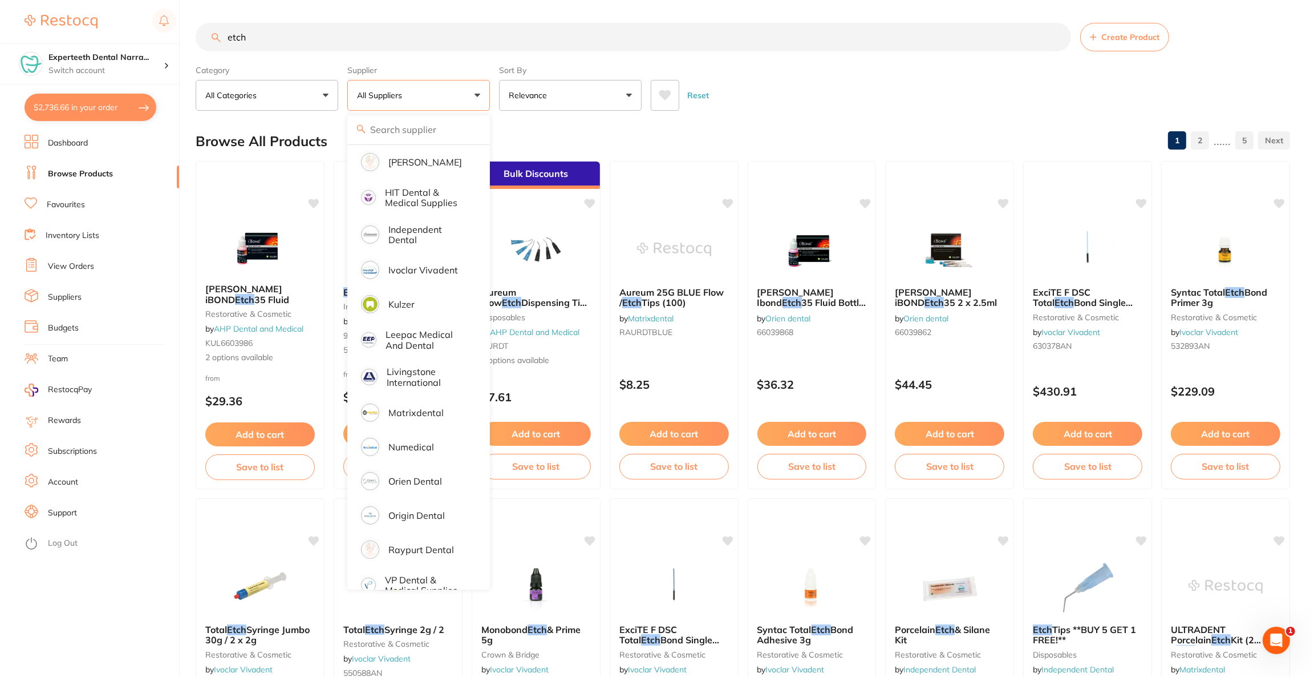
scroll to position [442, 0]
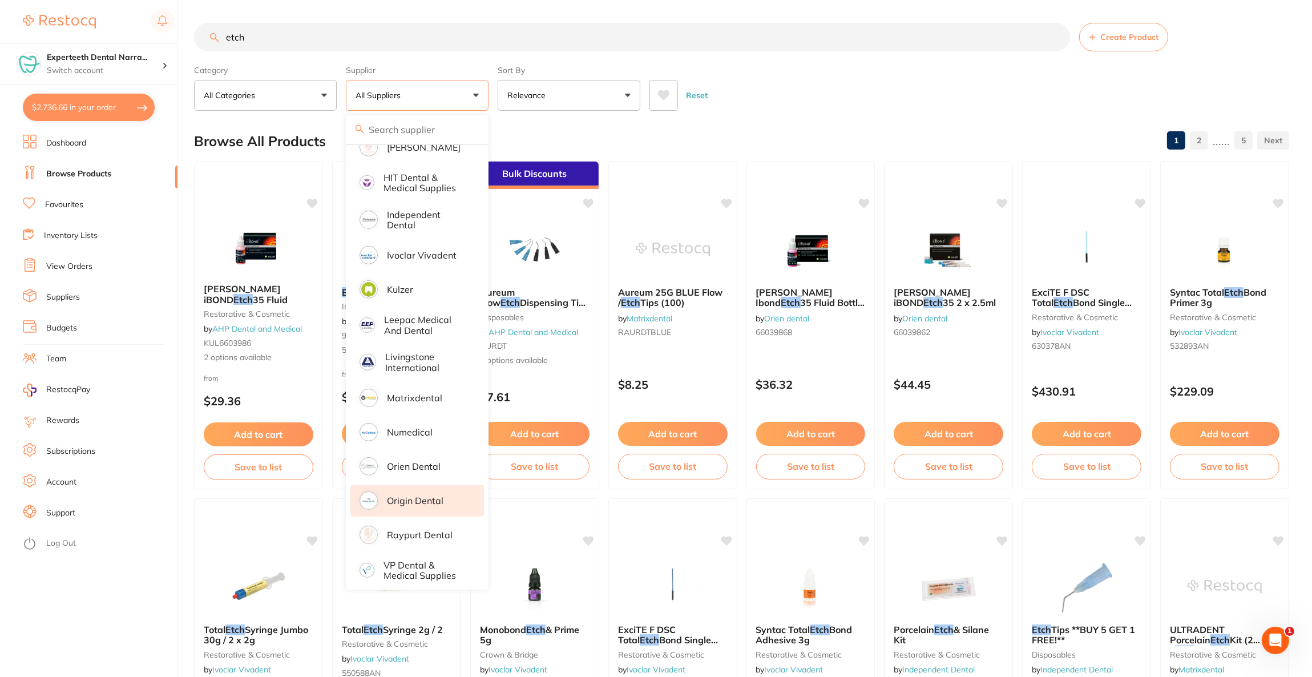
click at [396, 484] on li "Origin Dental" at bounding box center [417, 500] width 134 height 32
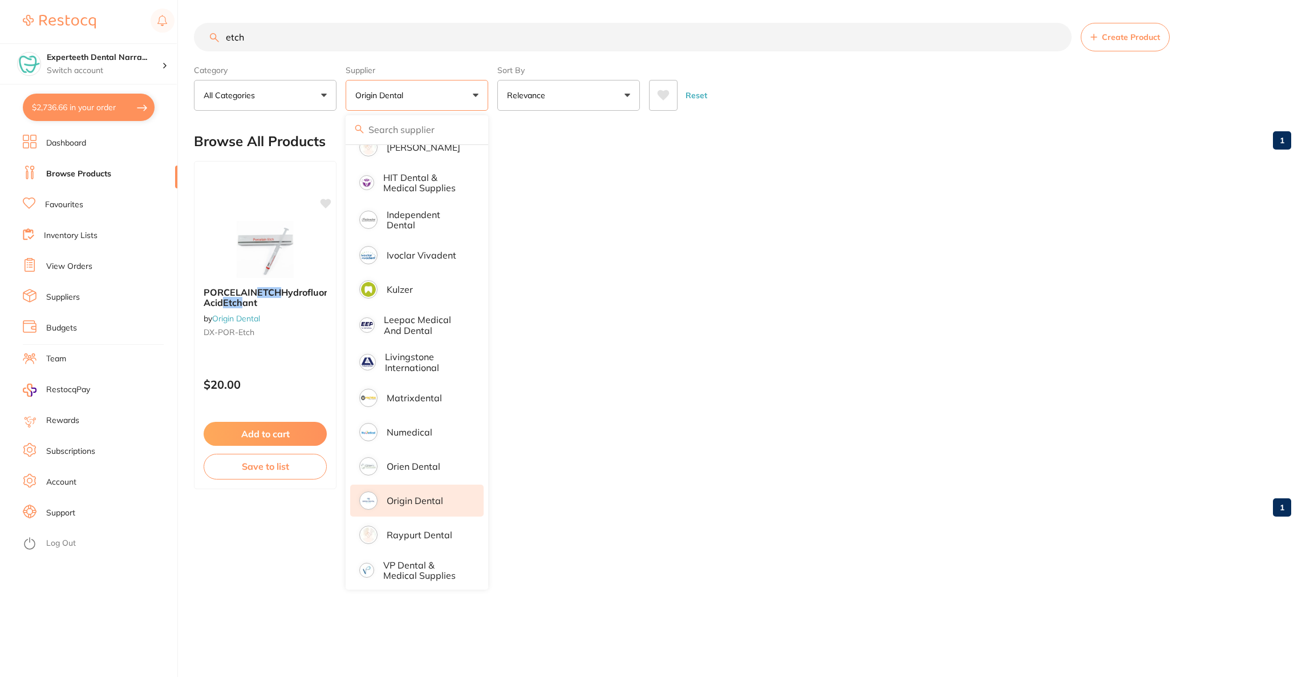
click at [874, 84] on div "Reset" at bounding box center [965, 91] width 633 height 40
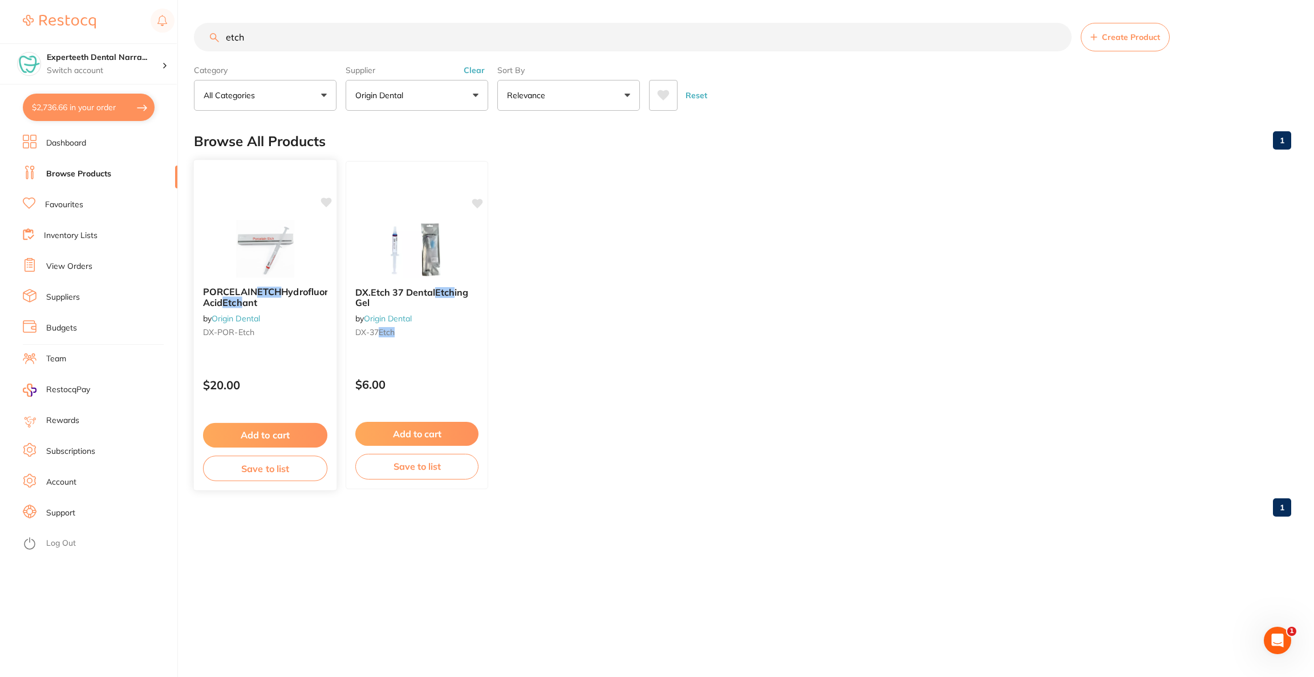
click at [278, 252] on img at bounding box center [265, 249] width 75 height 58
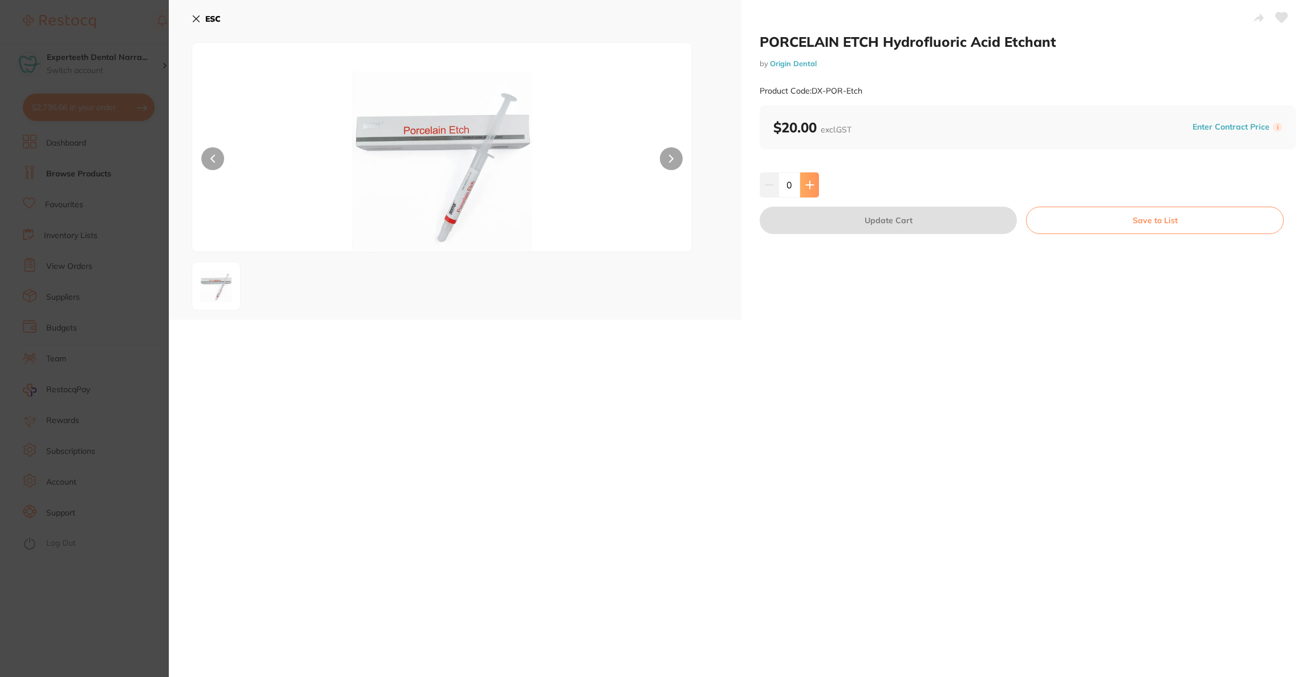
click at [800, 181] on button at bounding box center [809, 184] width 19 height 25
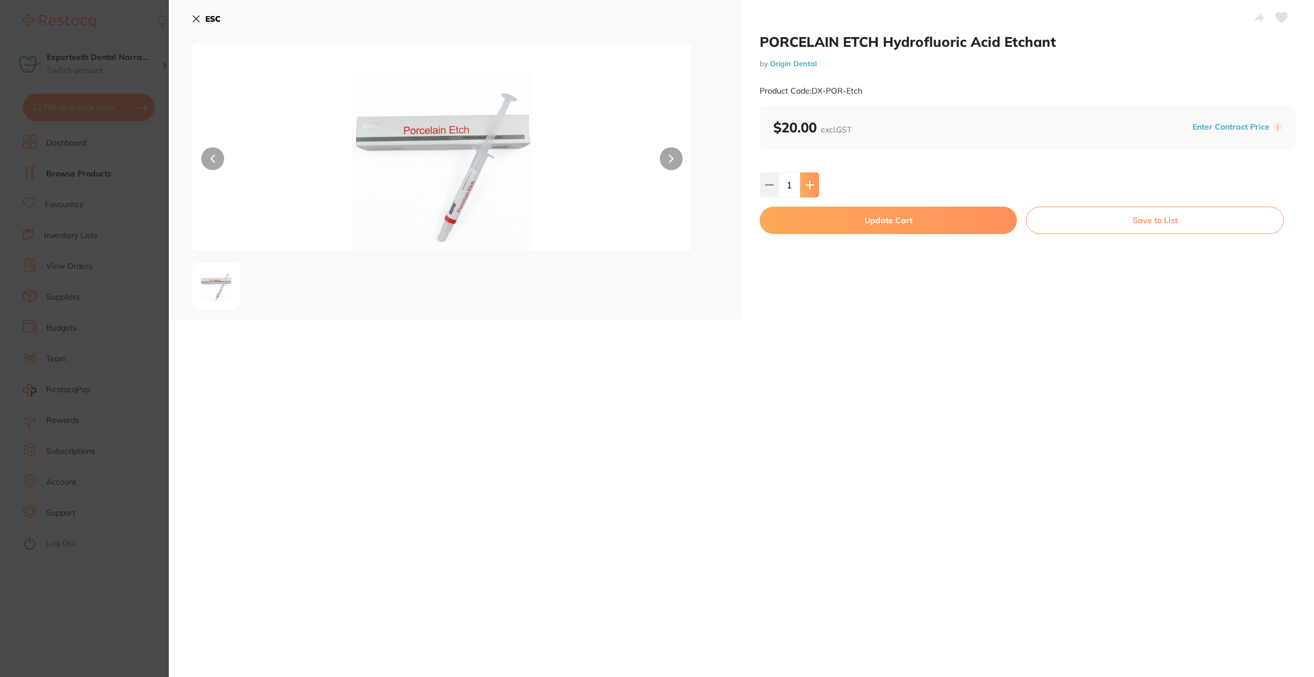
click at [800, 181] on button at bounding box center [809, 184] width 19 height 25
type input "2"
click at [812, 222] on button "Update Cart" at bounding box center [888, 220] width 257 height 27
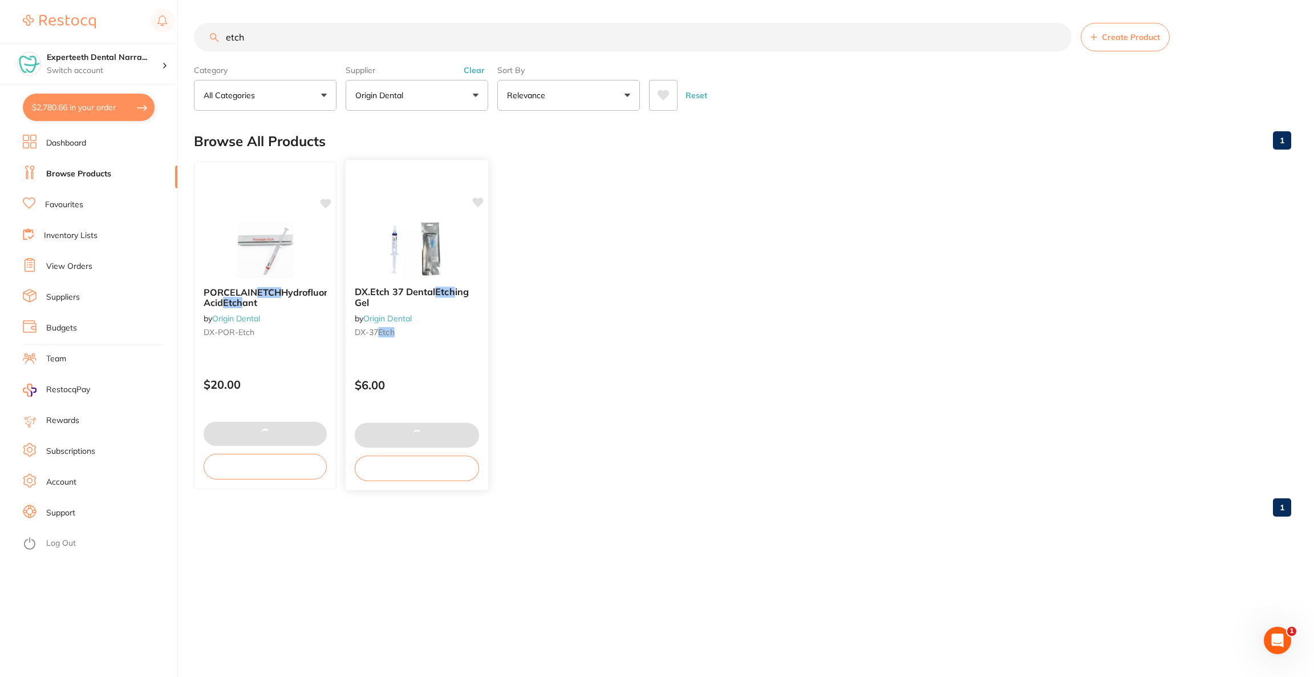
click at [448, 236] on img at bounding box center [416, 249] width 75 height 58
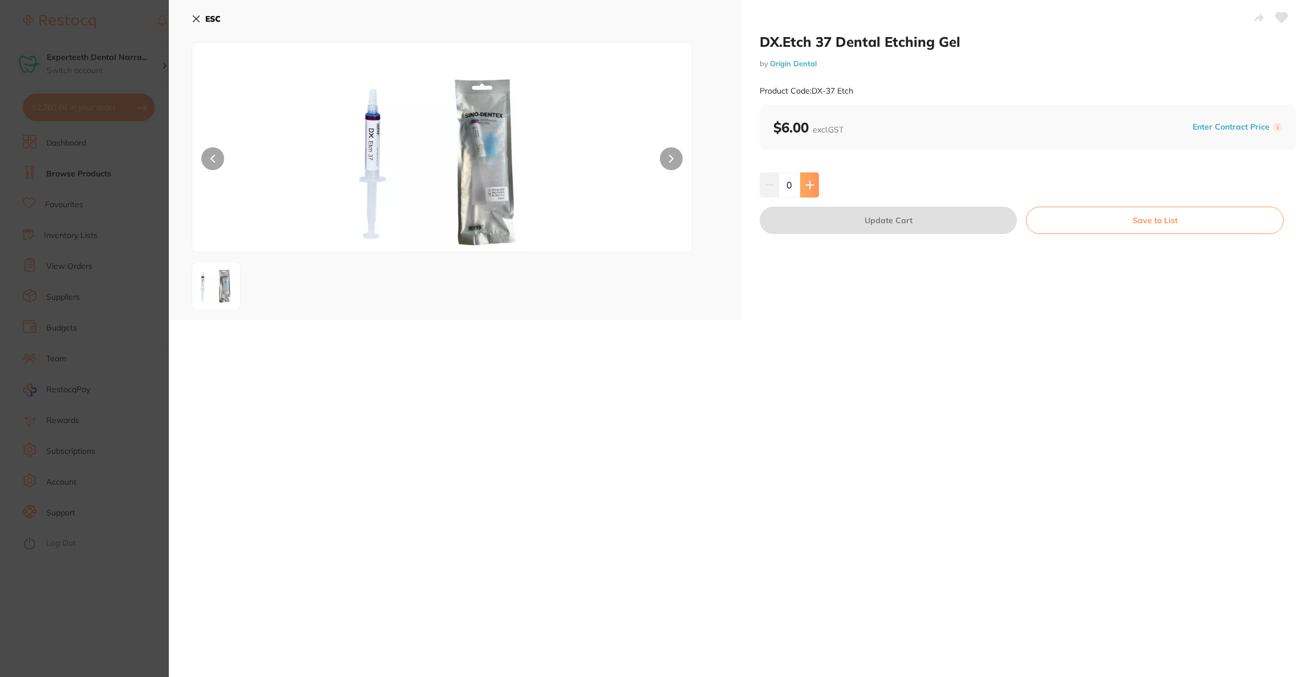
click at [803, 183] on button at bounding box center [809, 184] width 19 height 25
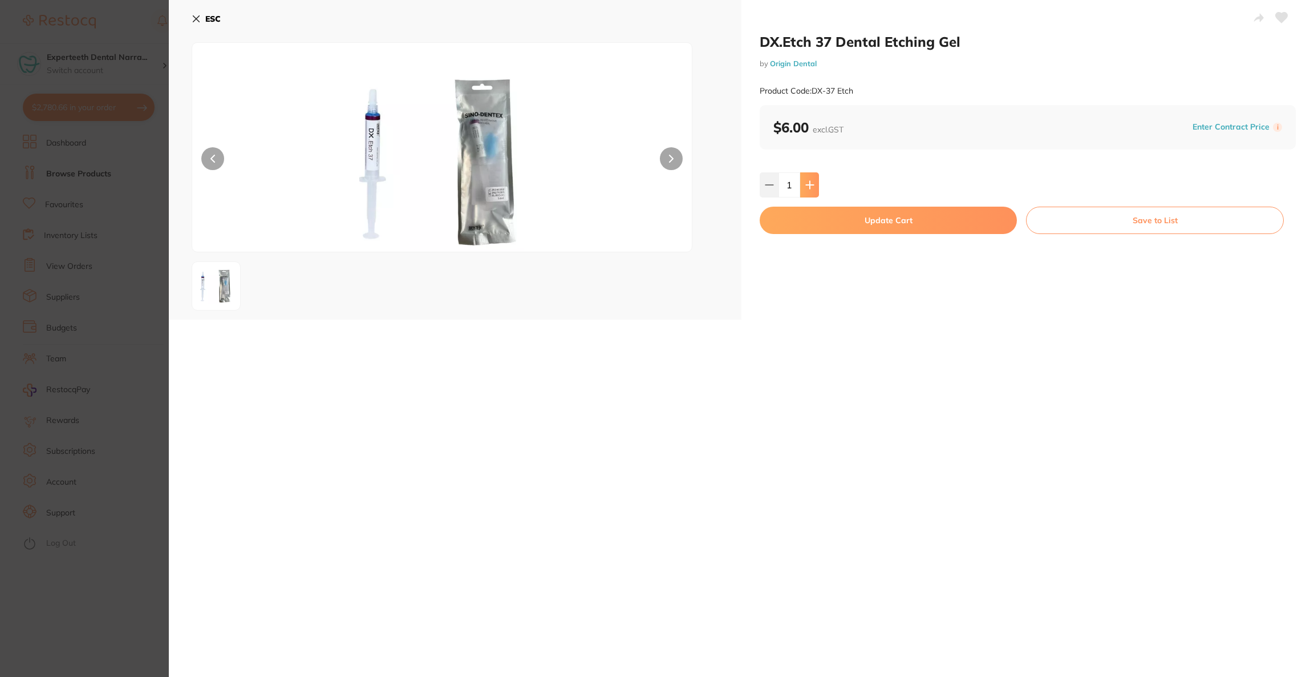
click at [803, 183] on button at bounding box center [809, 184] width 19 height 25
type input "5"
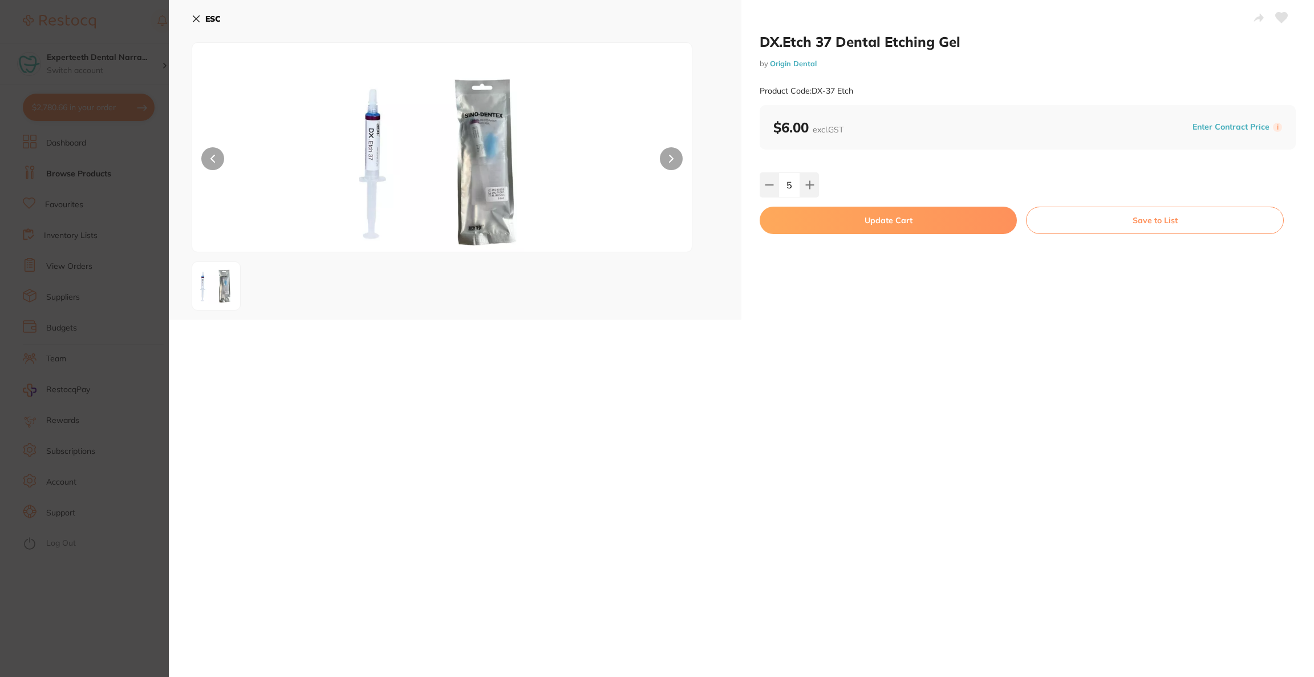
click at [816, 226] on button "Update Cart" at bounding box center [888, 220] width 257 height 27
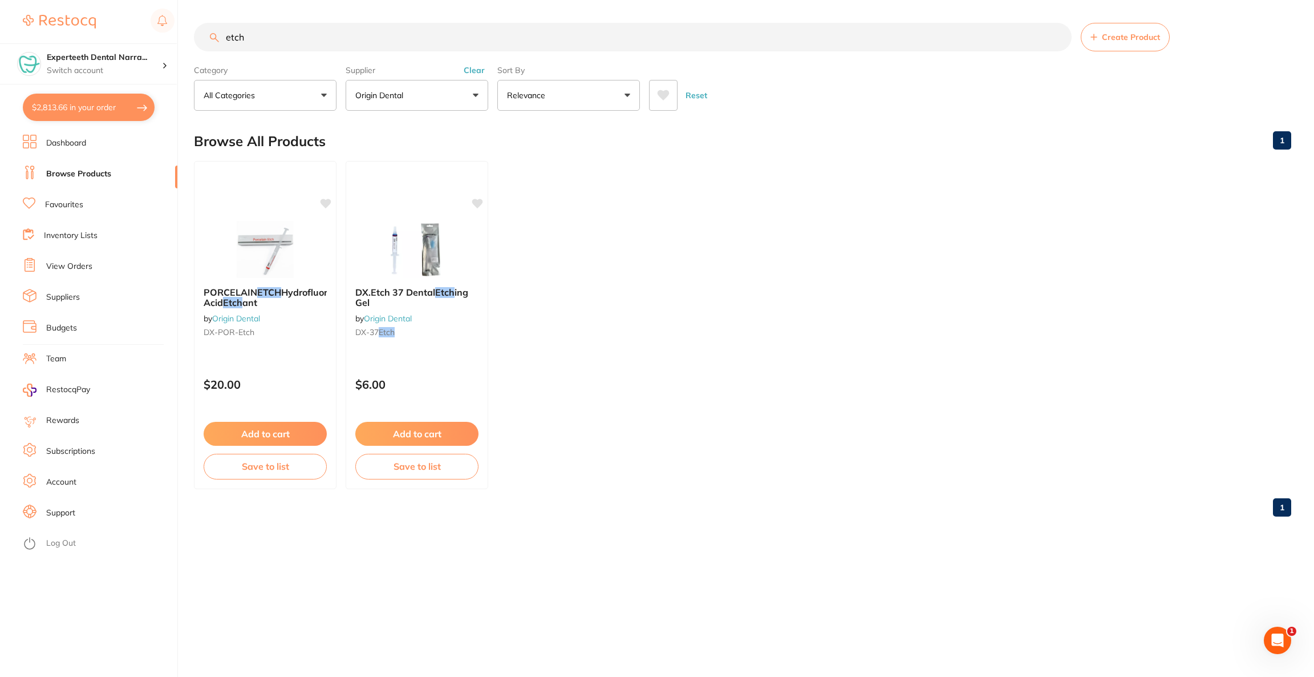
click at [100, 116] on button "$2,813.66 in your order" at bounding box center [89, 107] width 132 height 27
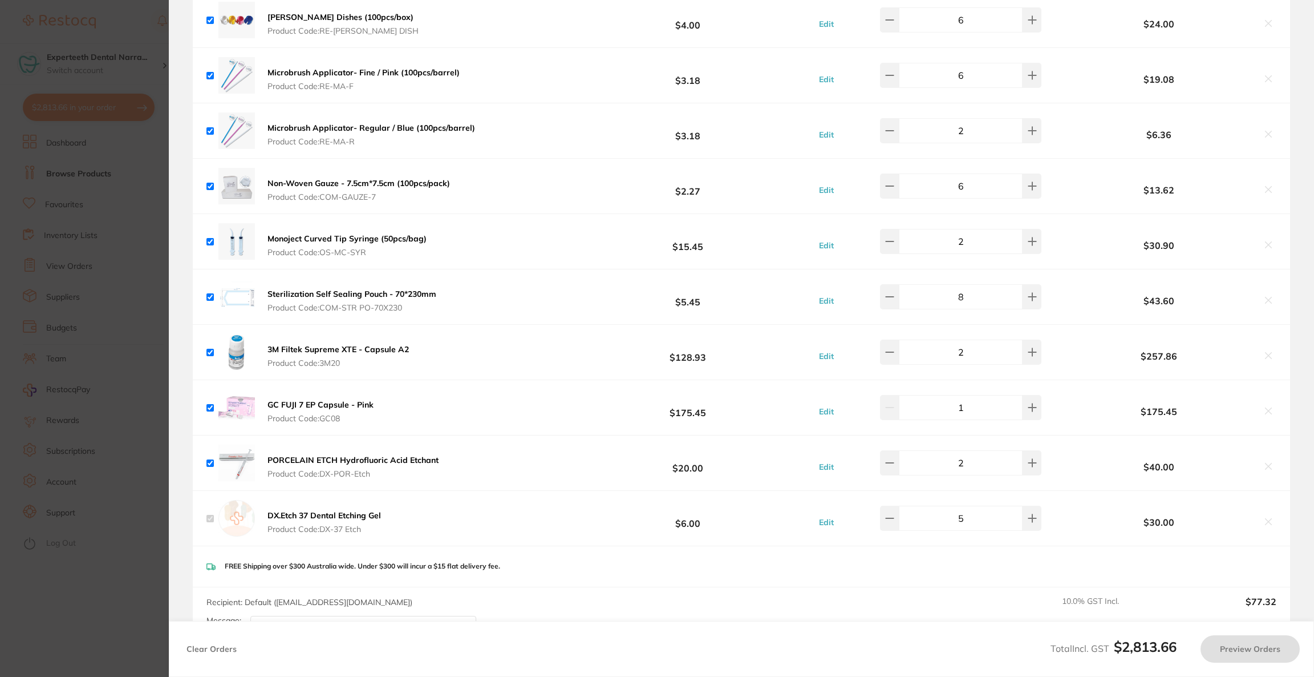
checkbox input "true"
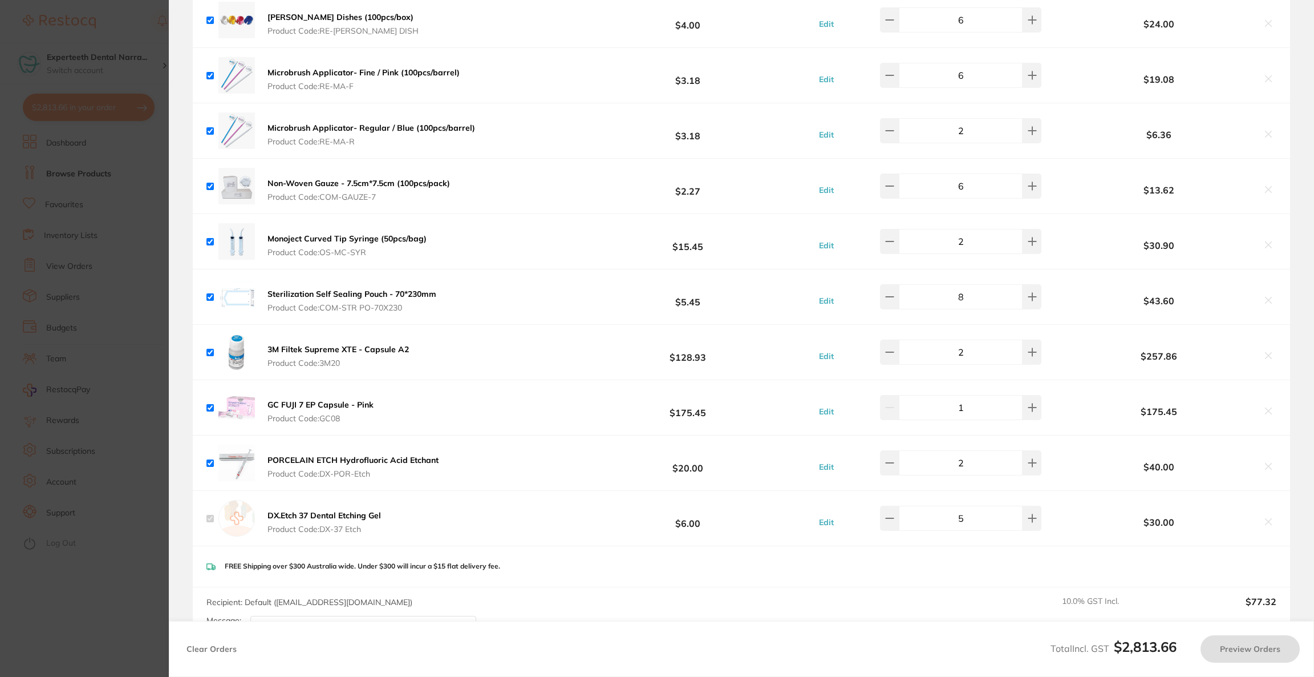
checkbox input "true"
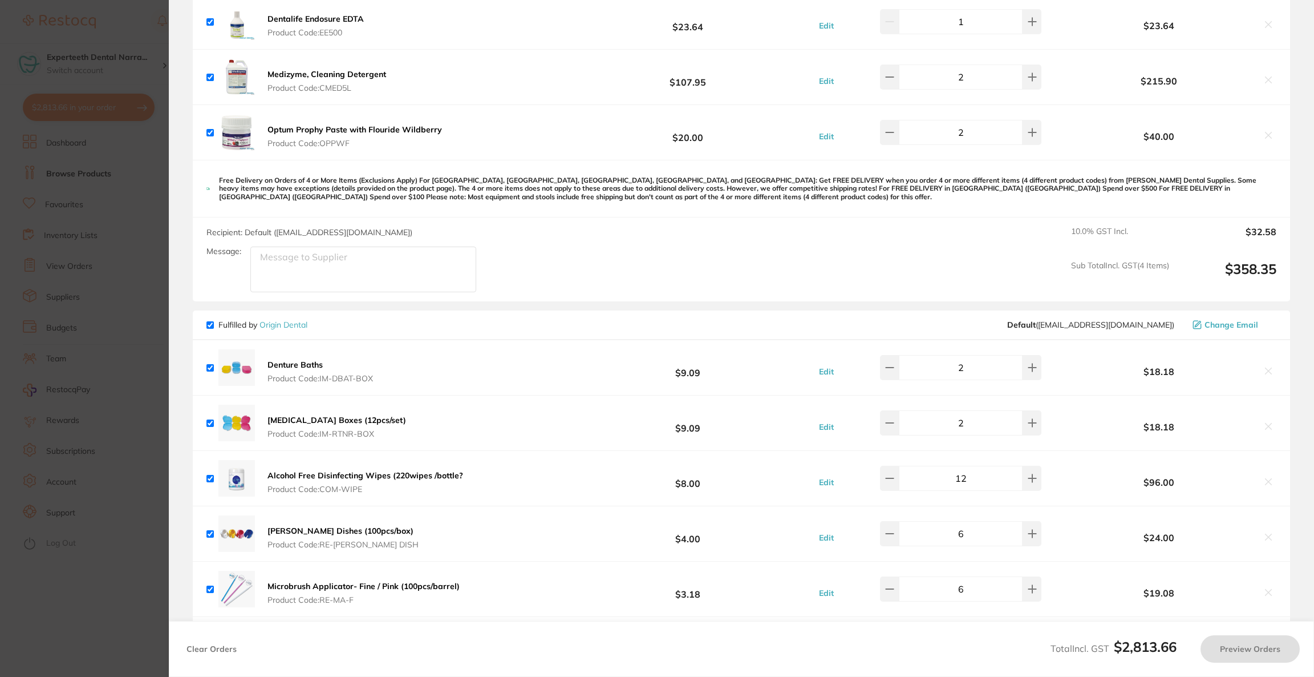
checkbox input "true"
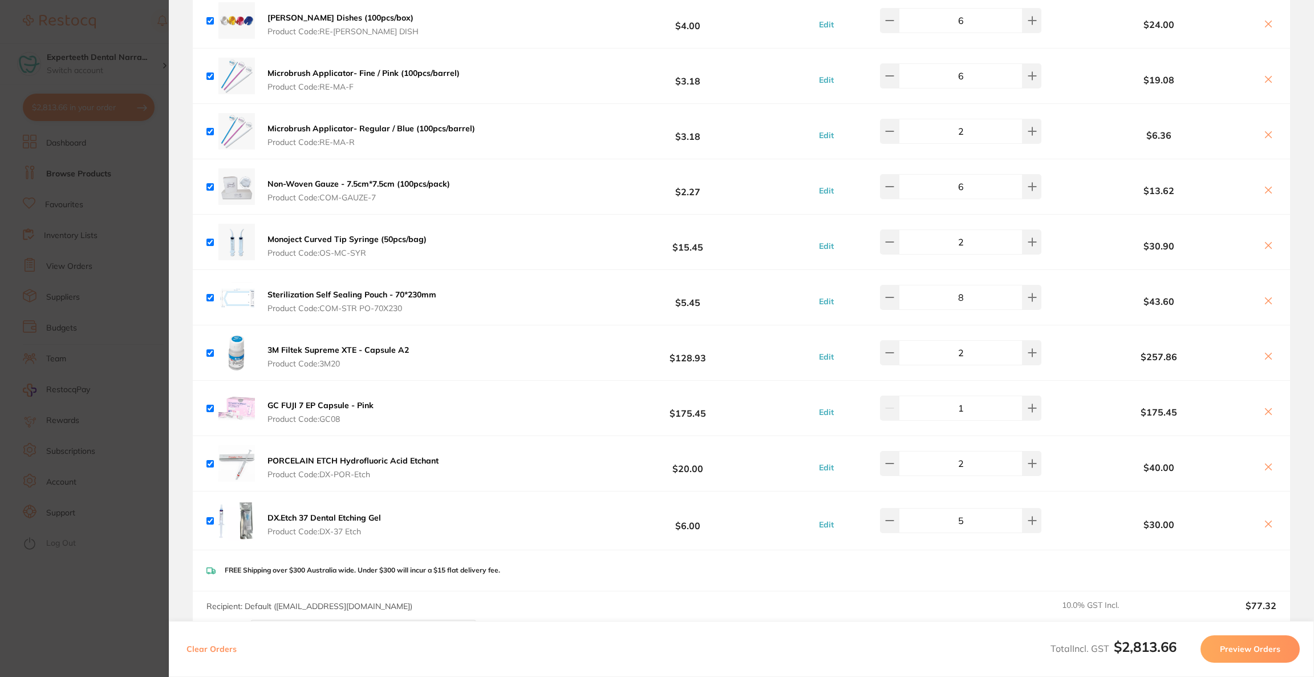
scroll to position [1656, 0]
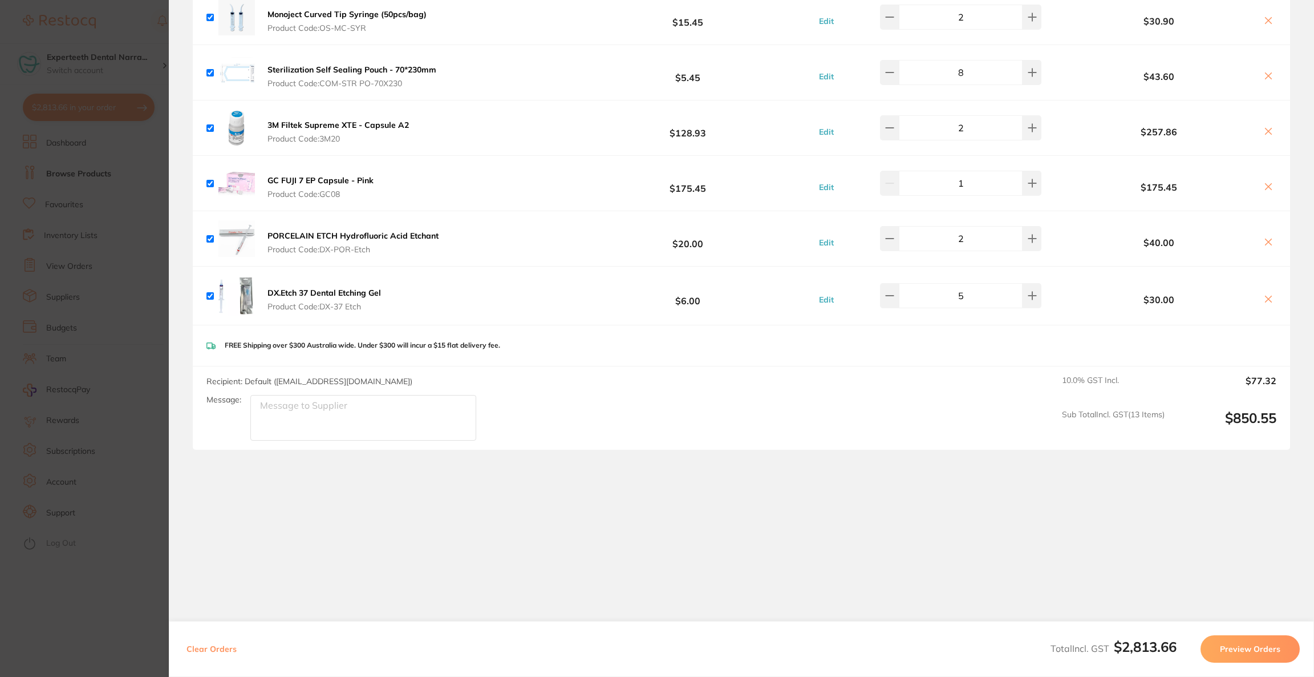
click at [1217, 652] on button "Preview Orders" at bounding box center [1250, 648] width 99 height 27
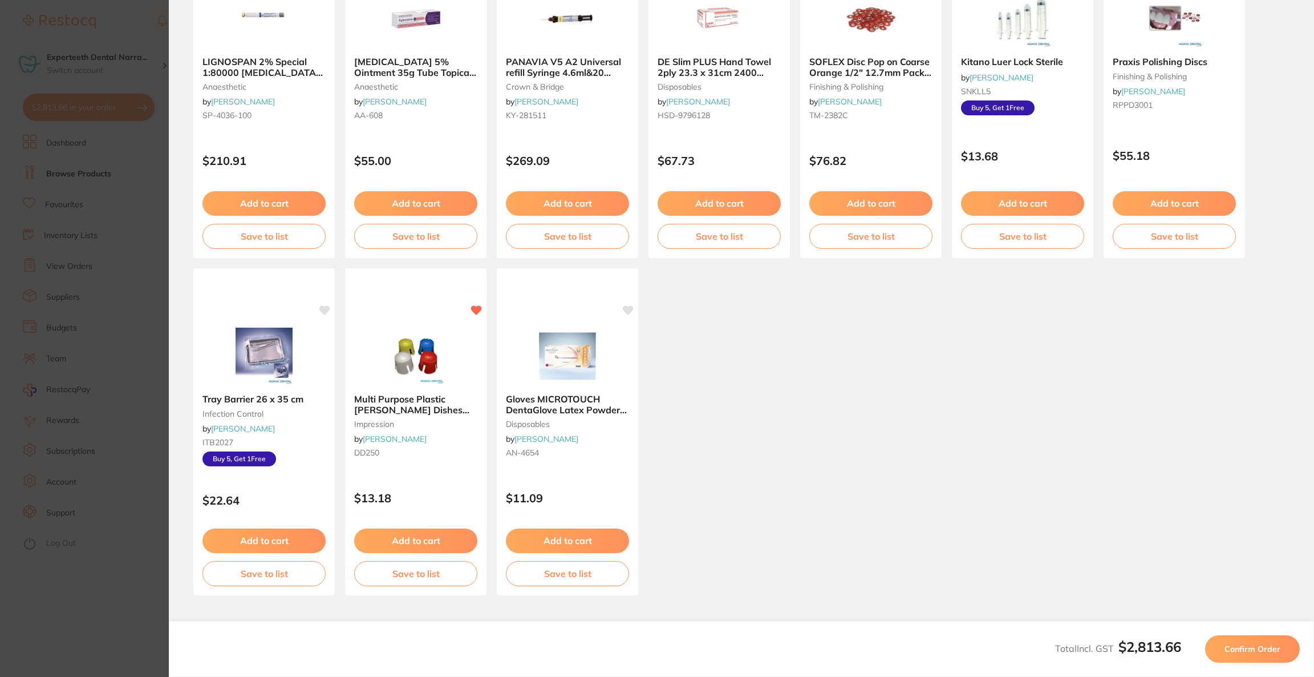
scroll to position [14, 0]
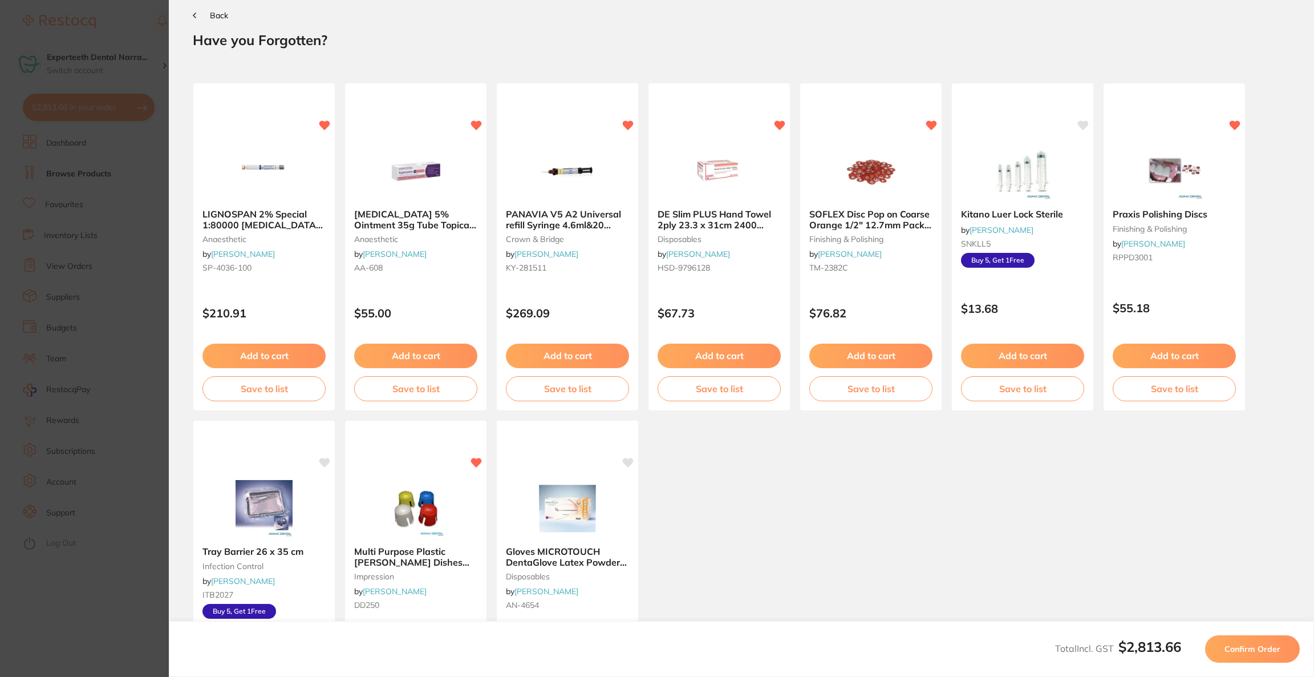
click at [1217, 652] on button "Confirm Order" at bounding box center [1252, 648] width 95 height 27
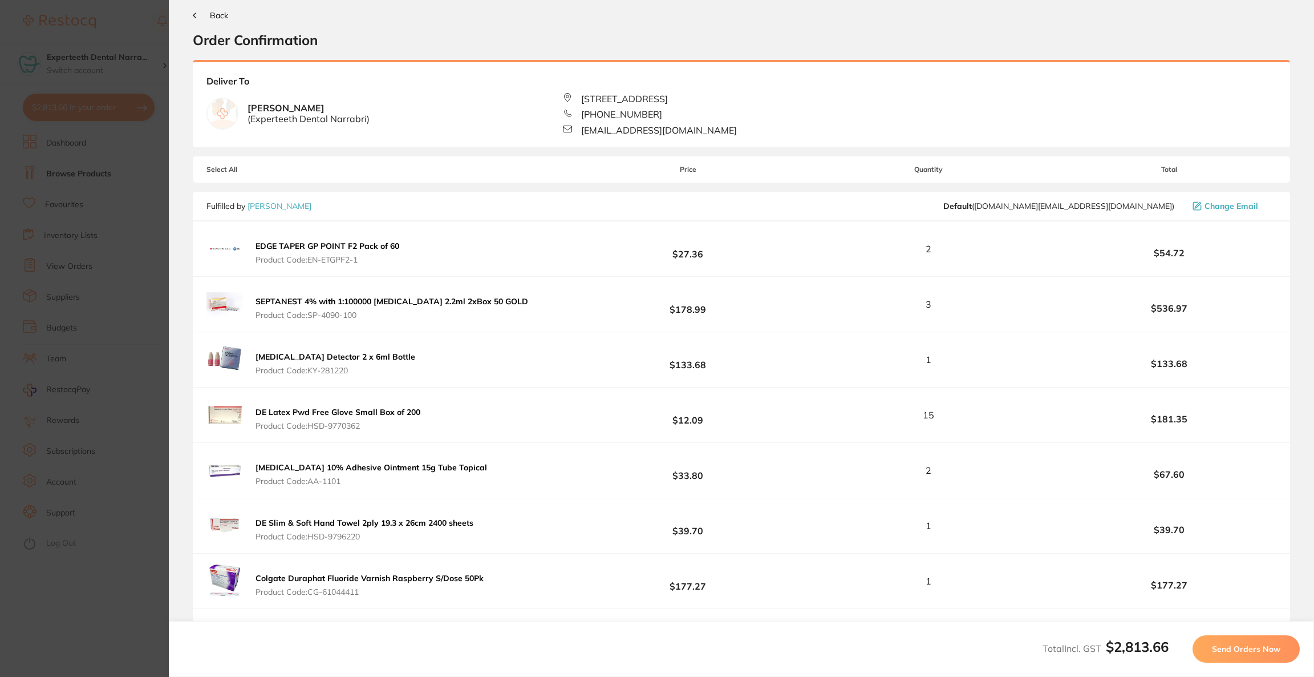
scroll to position [0, 0]
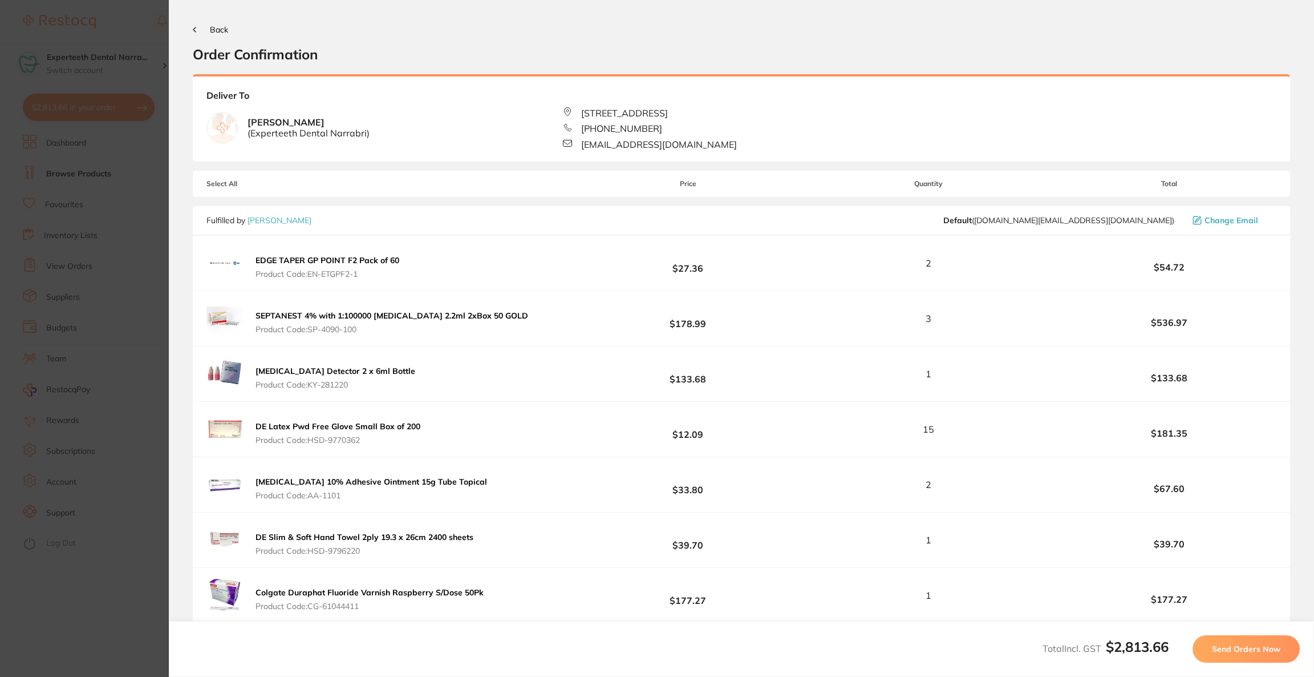
click at [1217, 652] on span "Send Orders Now" at bounding box center [1246, 649] width 68 height 10
